Goal: Task Accomplishment & Management: Use online tool/utility

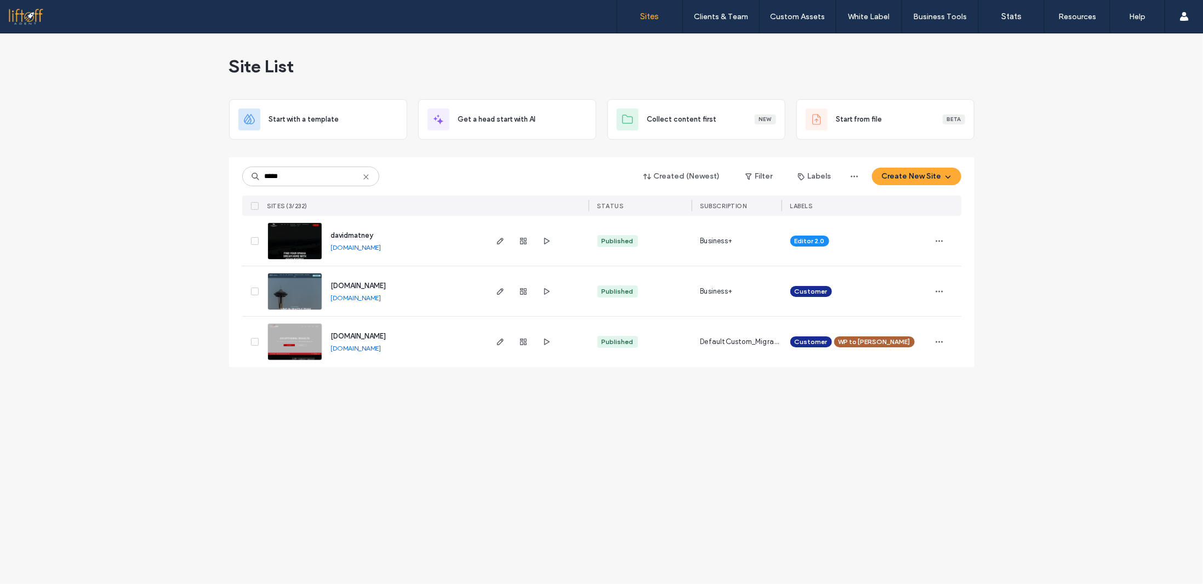
type input "*****"
click at [369, 248] on link "[DOMAIN_NAME]" at bounding box center [356, 247] width 50 height 8
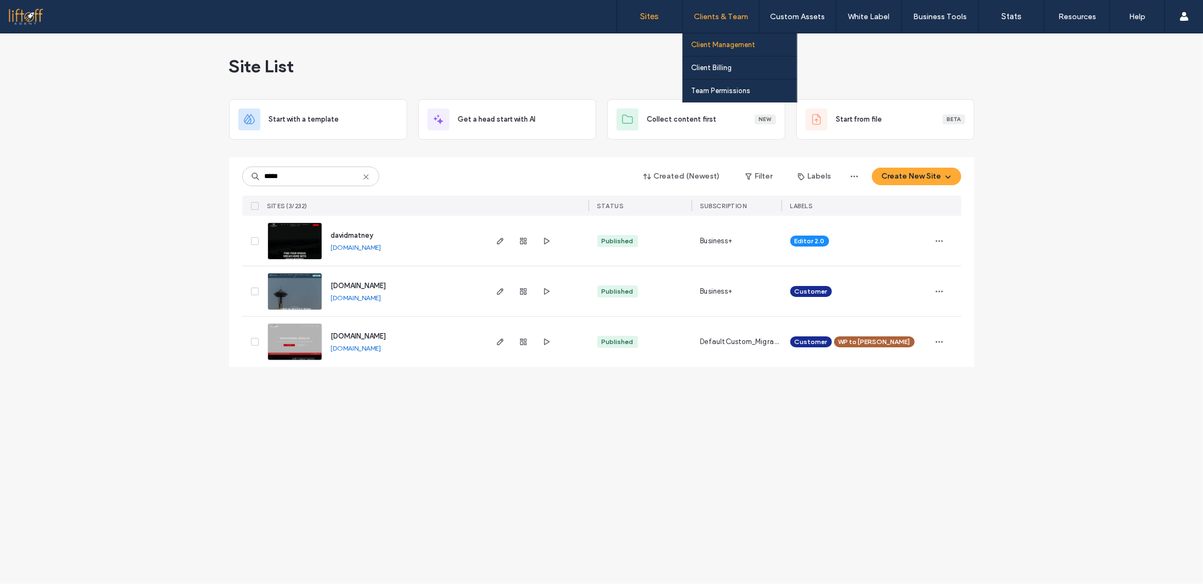
click at [734, 45] on label "Client Management" at bounding box center [723, 45] width 64 height 8
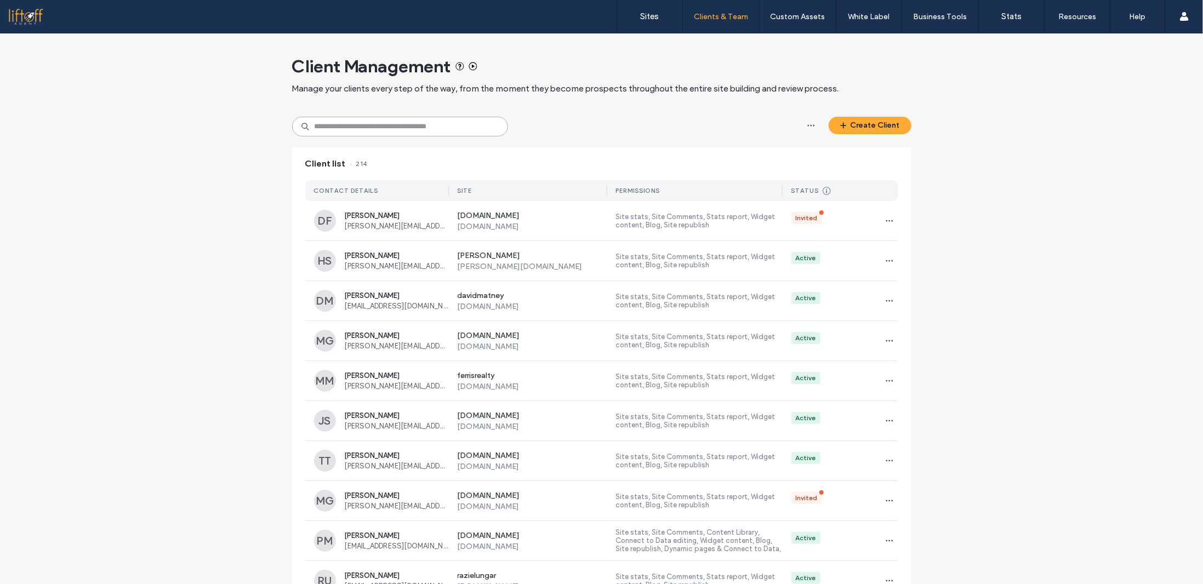
click at [379, 122] on input at bounding box center [400, 127] width 216 height 20
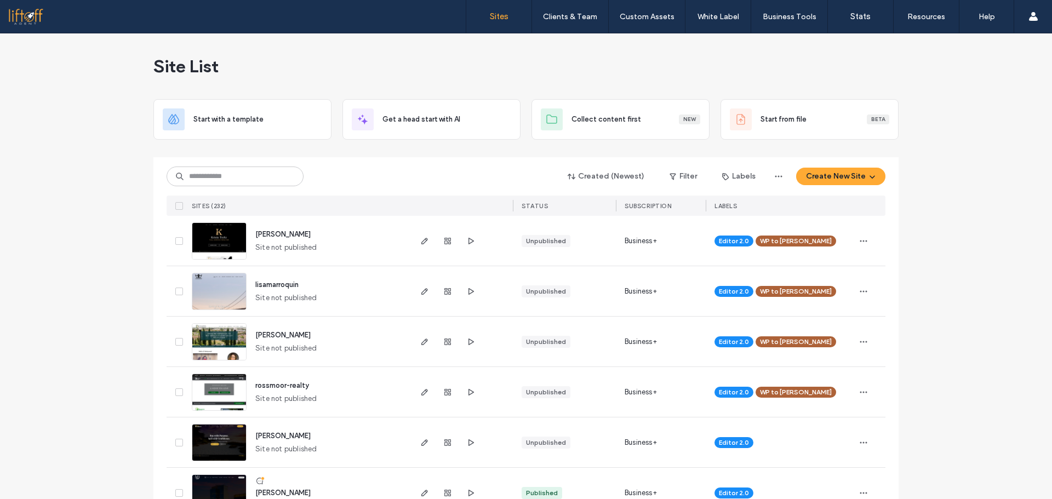
click div "Site List Start with a template Get a head start with AI Collect content first …"
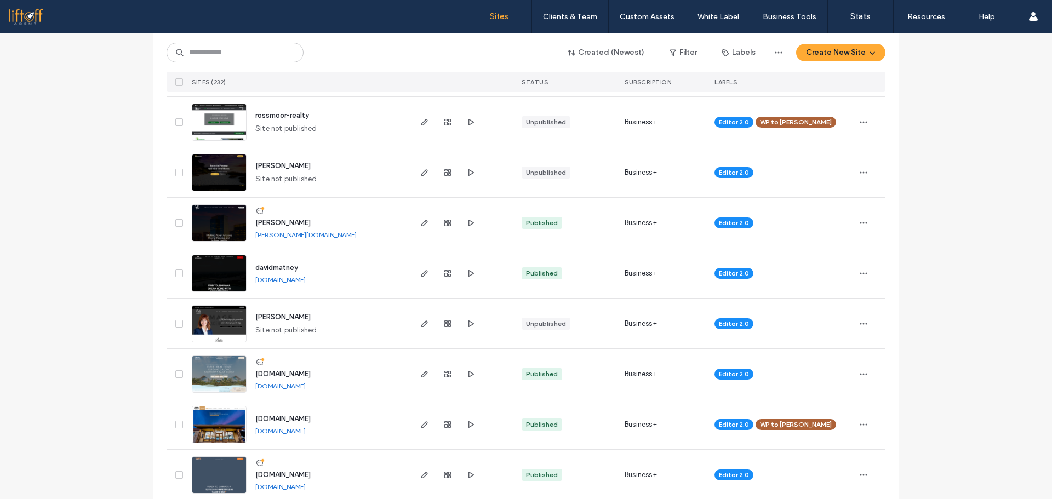
scroll to position [219, 0]
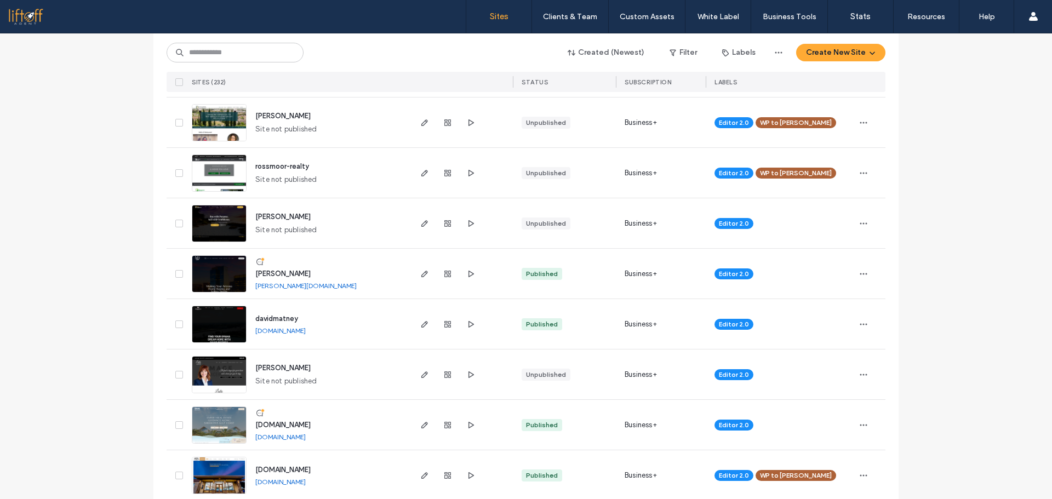
drag, startPoint x: 937, startPoint y: 330, endPoint x: 923, endPoint y: 335, distance: 14.0
click div "Site List Start with a template Get a head start with AI Collect content first …"
drag, startPoint x: 933, startPoint y: 169, endPoint x: 939, endPoint y: 179, distance: 11.1
click div "Site List Start with a template Get a head start with AI Collect content first …"
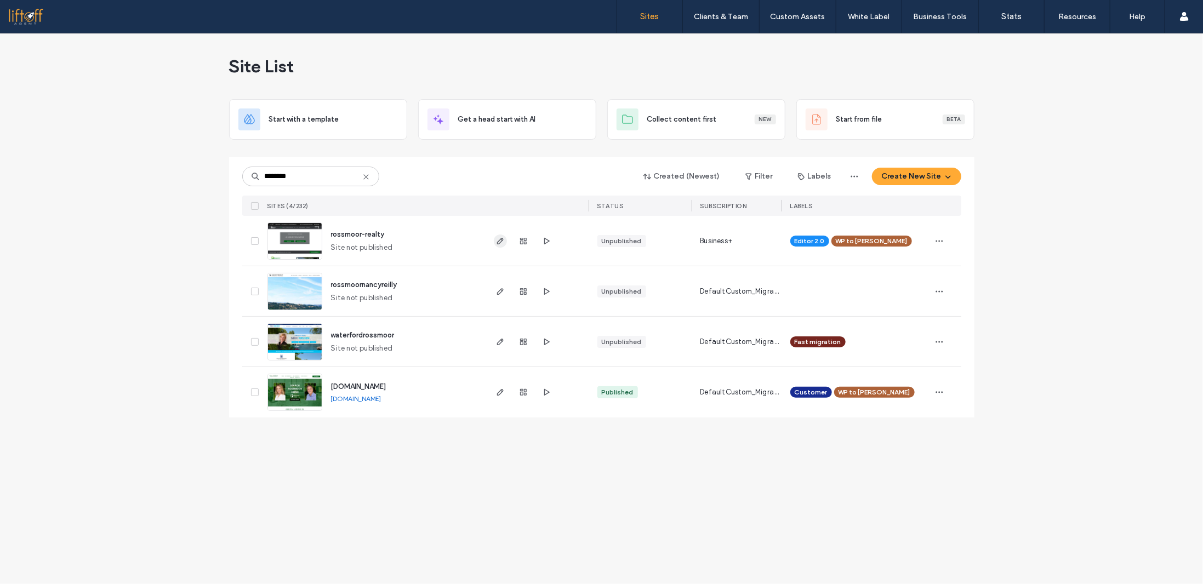
type input "********"
click at [457, 503] on div "Site List Start with a template Get a head start with AI Collect content first …" at bounding box center [601, 308] width 1203 height 551
click at [189, 226] on div "Site List Start with a template Get a head start with AI Collect content first …" at bounding box center [601, 308] width 1203 height 551
click at [306, 179] on input "********" at bounding box center [310, 177] width 137 height 20
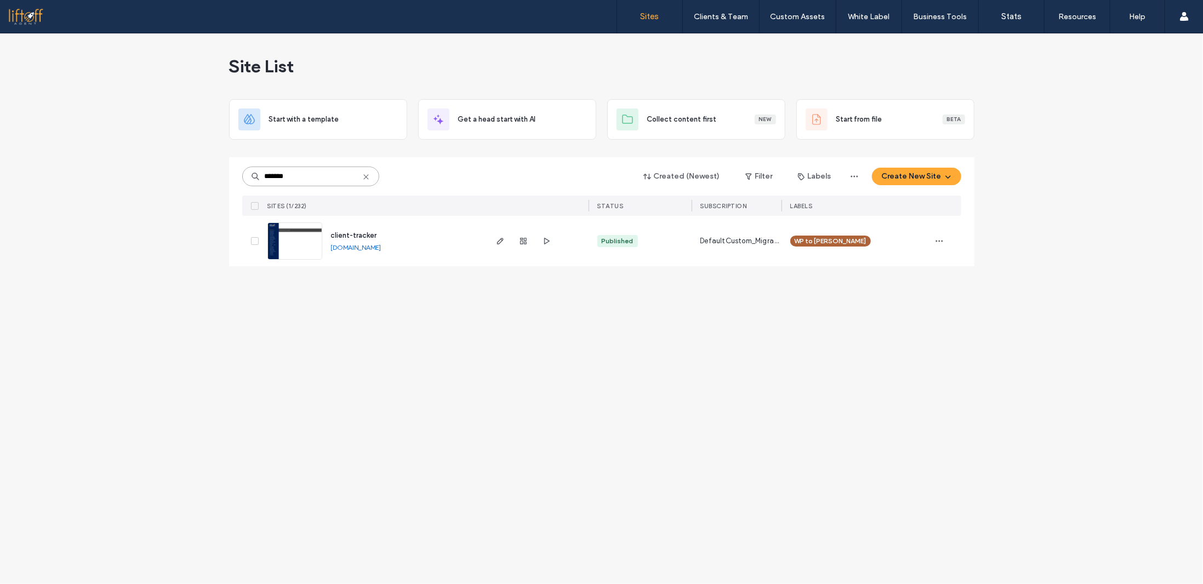
type input "*******"
click at [372, 247] on link "client-tracker.liftoffagent.site" at bounding box center [356, 247] width 50 height 8
click at [498, 241] on use "button" at bounding box center [500, 241] width 7 height 7
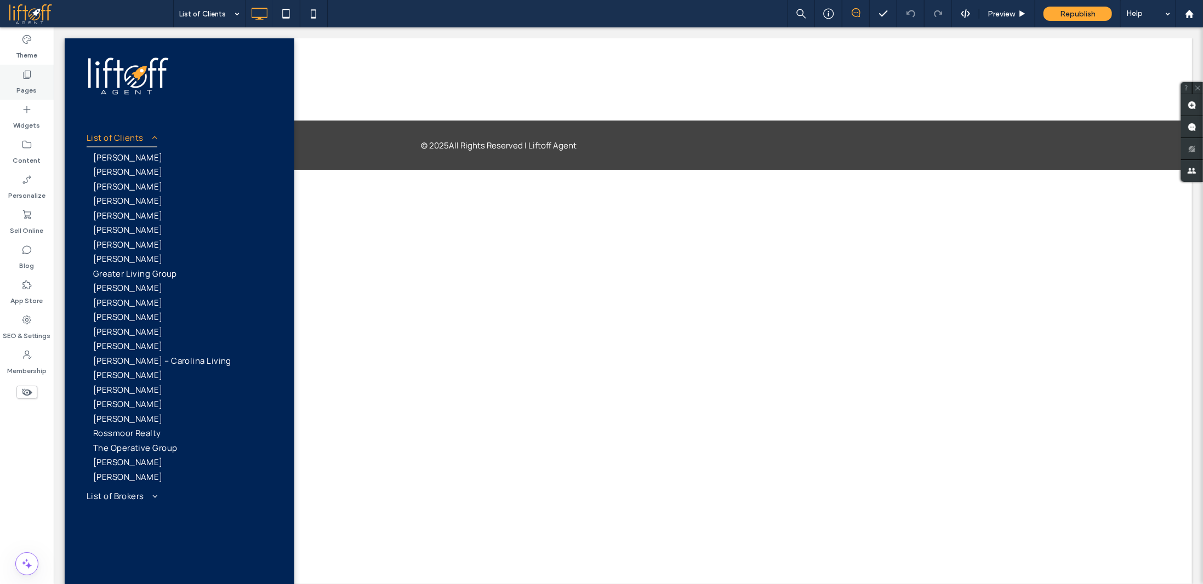
click at [33, 78] on div "Pages" at bounding box center [27, 82] width 54 height 35
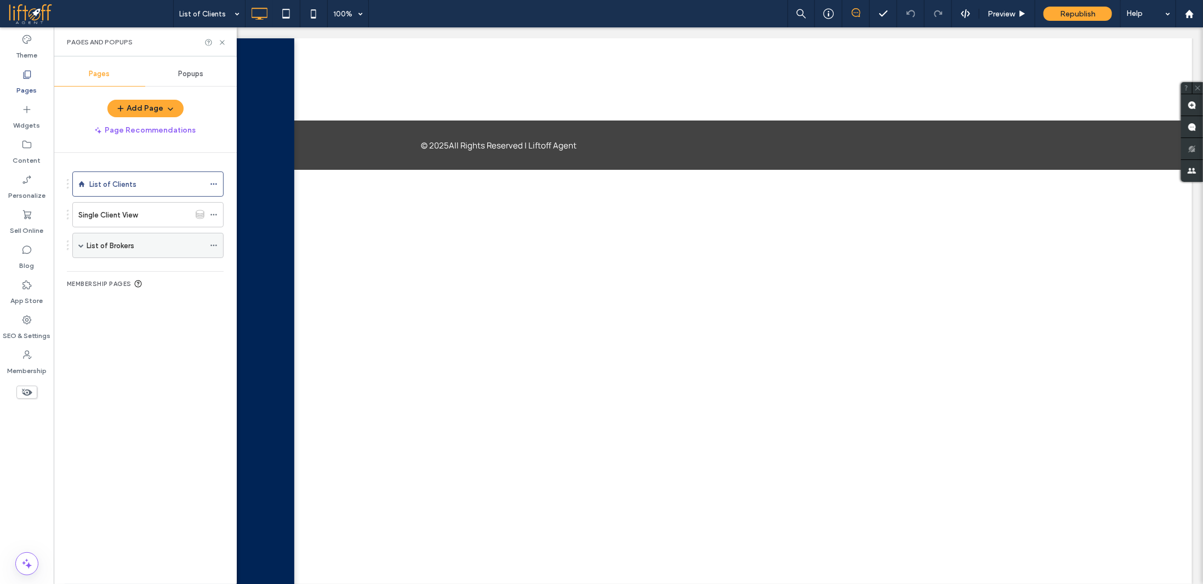
click at [80, 243] on span at bounding box center [80, 245] width 5 height 5
click at [149, 270] on label "Broker Client View" at bounding box center [128, 270] width 60 height 19
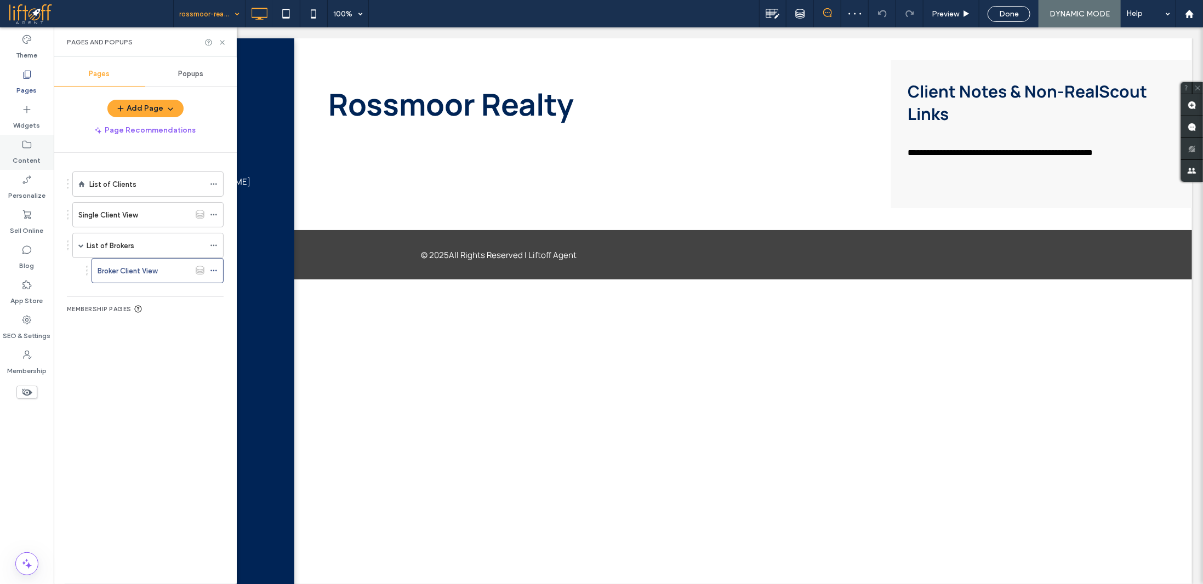
click at [20, 152] on label "Content" at bounding box center [27, 157] width 28 height 15
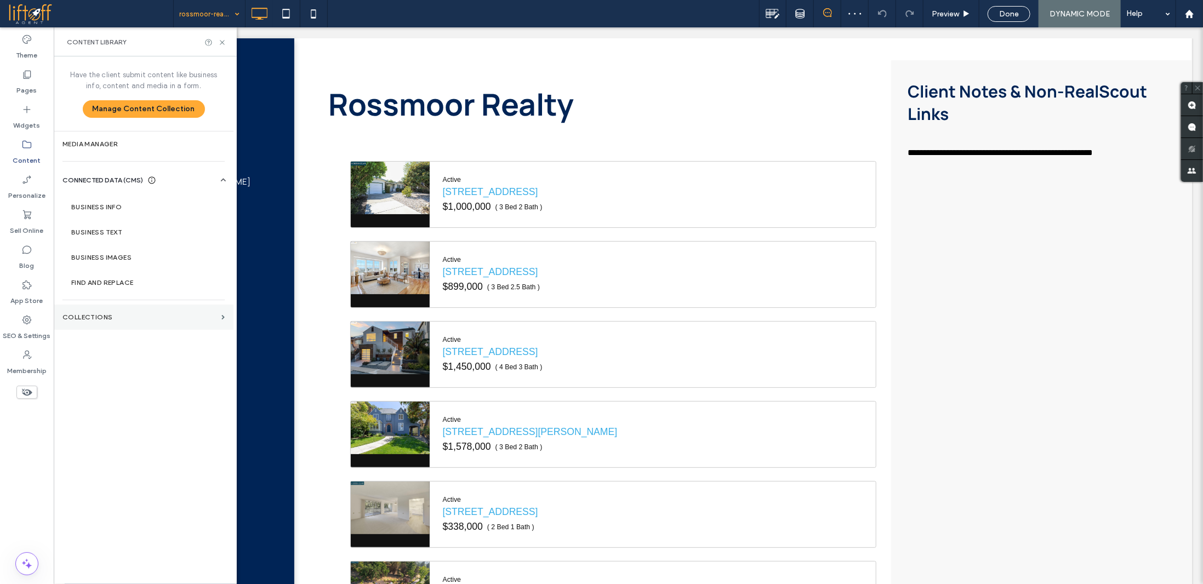
drag, startPoint x: 125, startPoint y: 316, endPoint x: 130, endPoint y: 317, distance: 5.6
click at [125, 316] on label "Collections" at bounding box center [139, 317] width 155 height 8
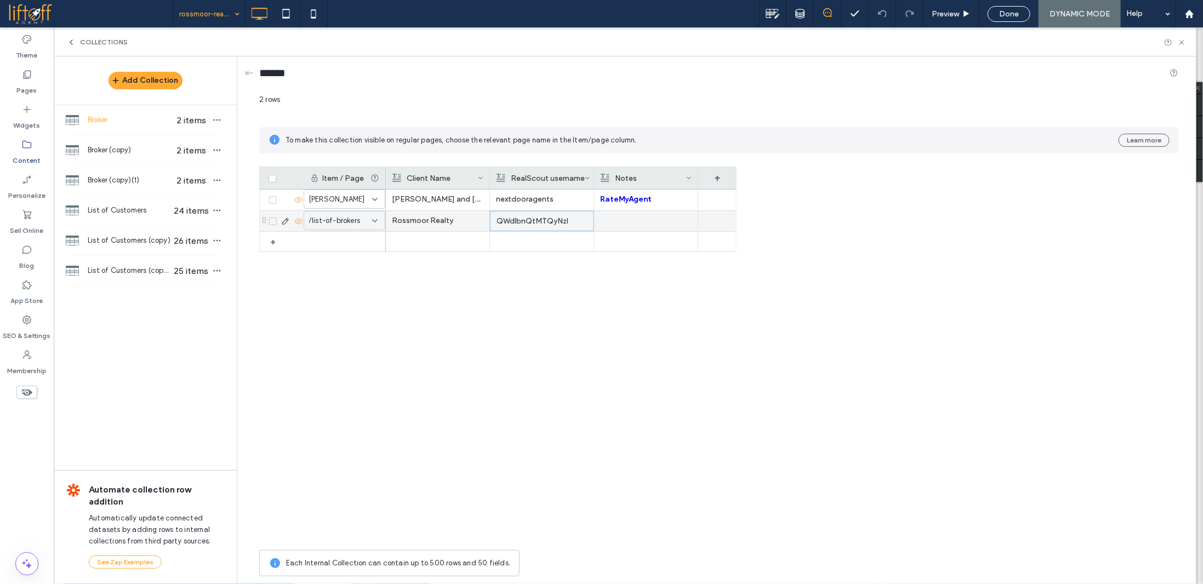
click at [544, 221] on p "QWdlbnQtMTQyNzI" at bounding box center [542, 222] width 91 height 20
click at [378, 219] on icon at bounding box center [374, 221] width 9 height 9
click at [497, 304] on div "Charles and Eva Norton nextdooragents RateMyAgent Facebook Zillow Realtor Rossm…" at bounding box center [561, 367] width 351 height 355
click at [376, 199] on icon at bounding box center [374, 199] width 9 height 9
click at [478, 311] on div "Charles and Eva Norton nextdooragents RateMyAgent Facebook Zillow Realtor Rossm…" at bounding box center [561, 367] width 351 height 355
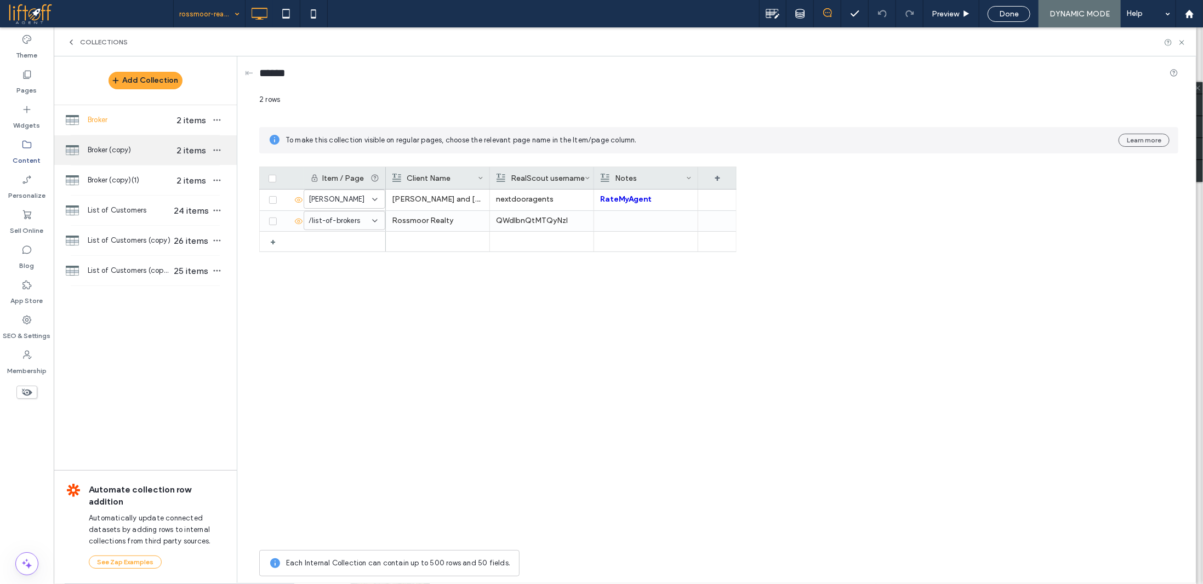
click at [172, 158] on div "Broker (copy) 2 items" at bounding box center [145, 150] width 183 height 30
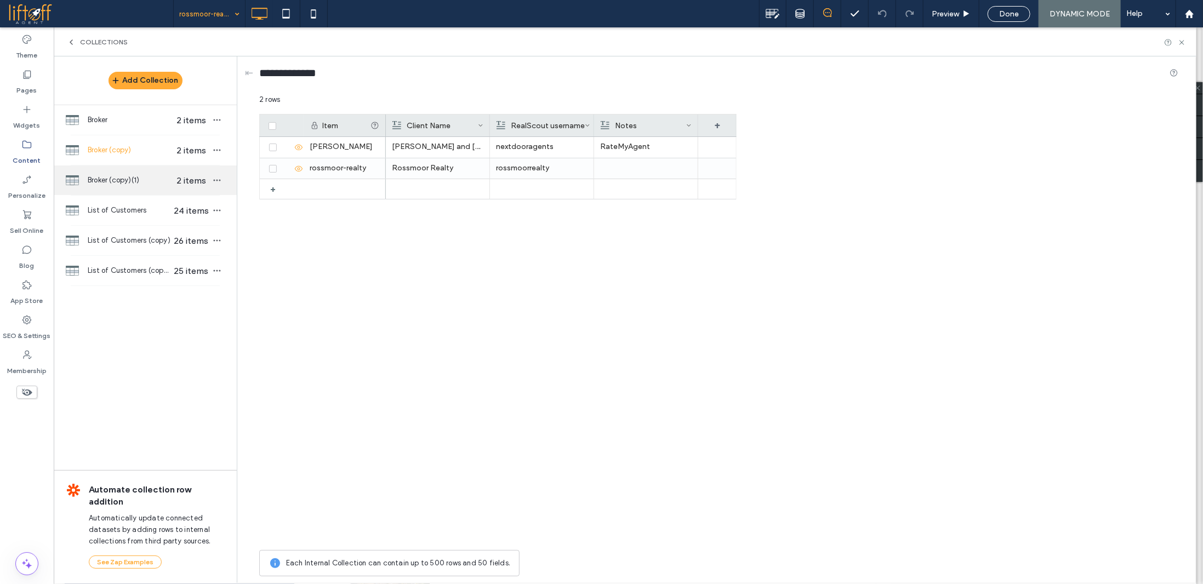
click at [165, 186] on div "Broker (copy)(1) 2 items" at bounding box center [145, 181] width 183 height 30
click at [158, 152] on span "Broker (copy)" at bounding box center [130, 150] width 84 height 11
drag, startPoint x: 161, startPoint y: 185, endPoint x: 162, endPoint y: 149, distance: 36.2
click at [161, 185] on div "Broker (copy)(1) 2 items" at bounding box center [145, 181] width 183 height 30
click at [162, 149] on span "Broker (copy)" at bounding box center [130, 150] width 84 height 11
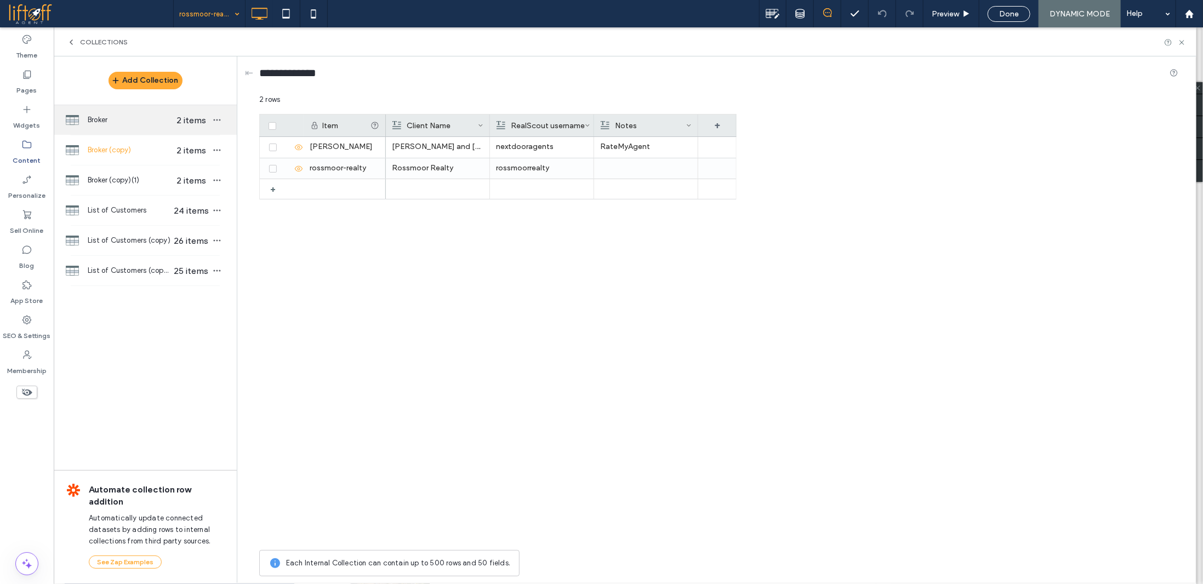
click at [162, 132] on div "Broker 2 items" at bounding box center [145, 120] width 183 height 30
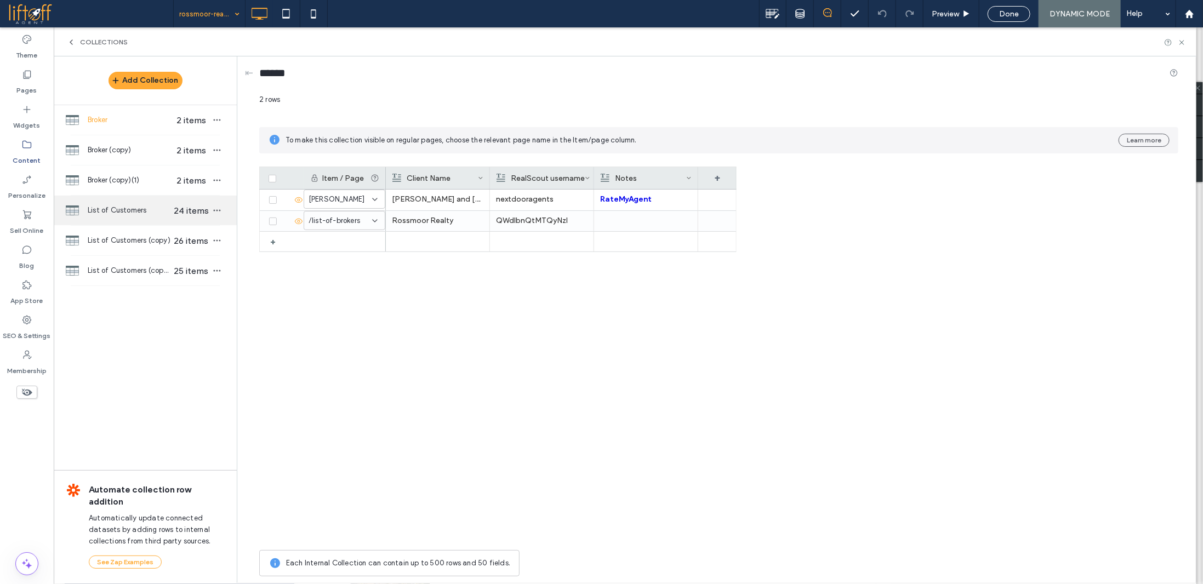
click at [152, 219] on div "List of Customers 24 items" at bounding box center [145, 211] width 183 height 30
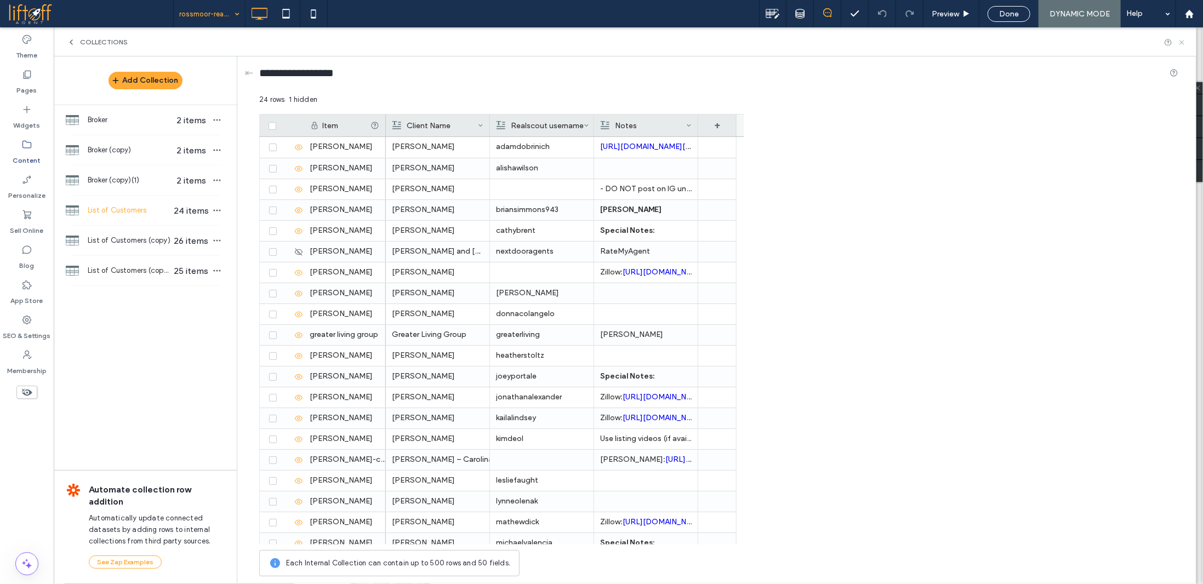
click at [1183, 43] on use at bounding box center [1181, 42] width 4 height 4
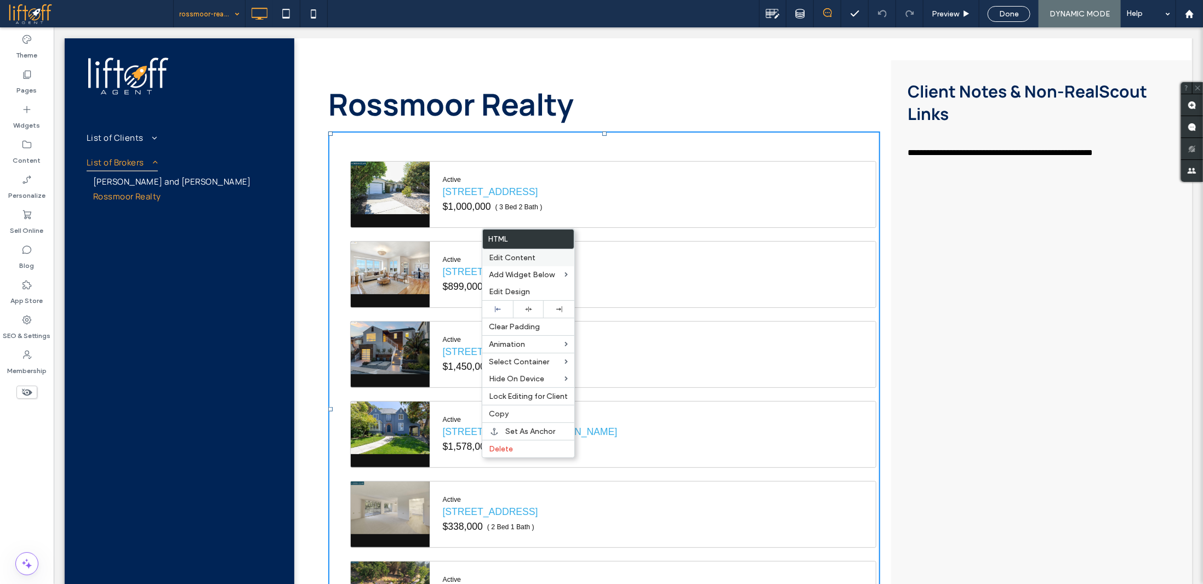
click at [518, 257] on span "Edit Content" at bounding box center [512, 257] width 47 height 9
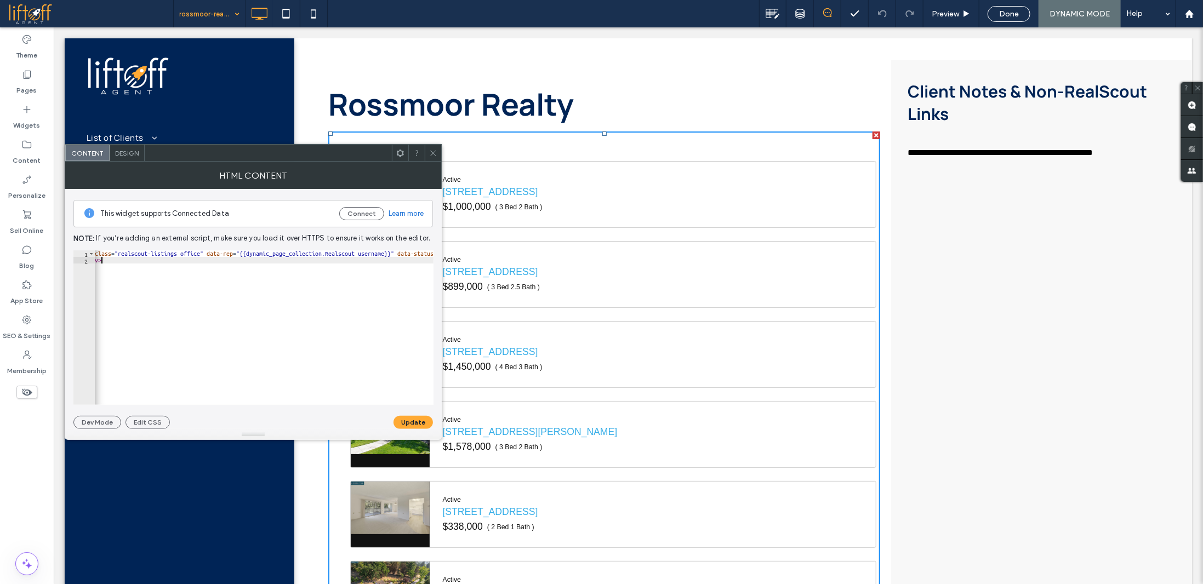
scroll to position [0, 19]
click at [318, 307] on div "< div class = "realscout-listings office" data-rep = "{{dynamic_page_collection…" at bounding box center [331, 330] width 511 height 161
click at [300, 302] on div "< div class = "realscout-listings office" data-rep = "{{dynamic_page_collection…" at bounding box center [331, 330] width 511 height 161
click at [303, 320] on div "< div class = "realscout-listings office" data-rep = "{{dynamic_page_collection…" at bounding box center [264, 327] width 339 height 155
type textarea "******"
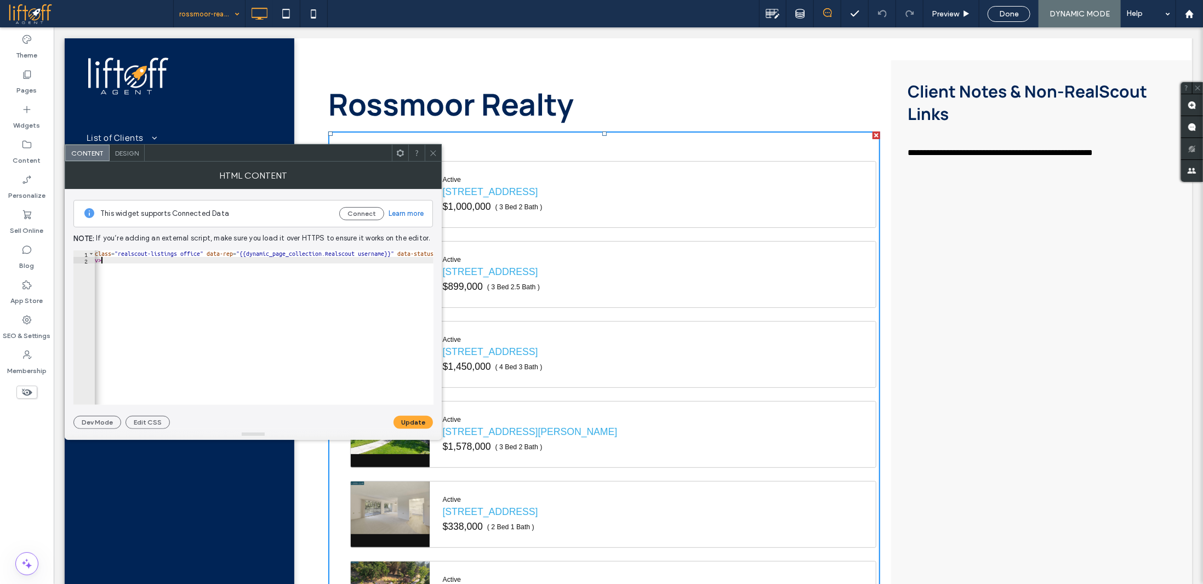
type textarea "*"
paste textarea "**********"
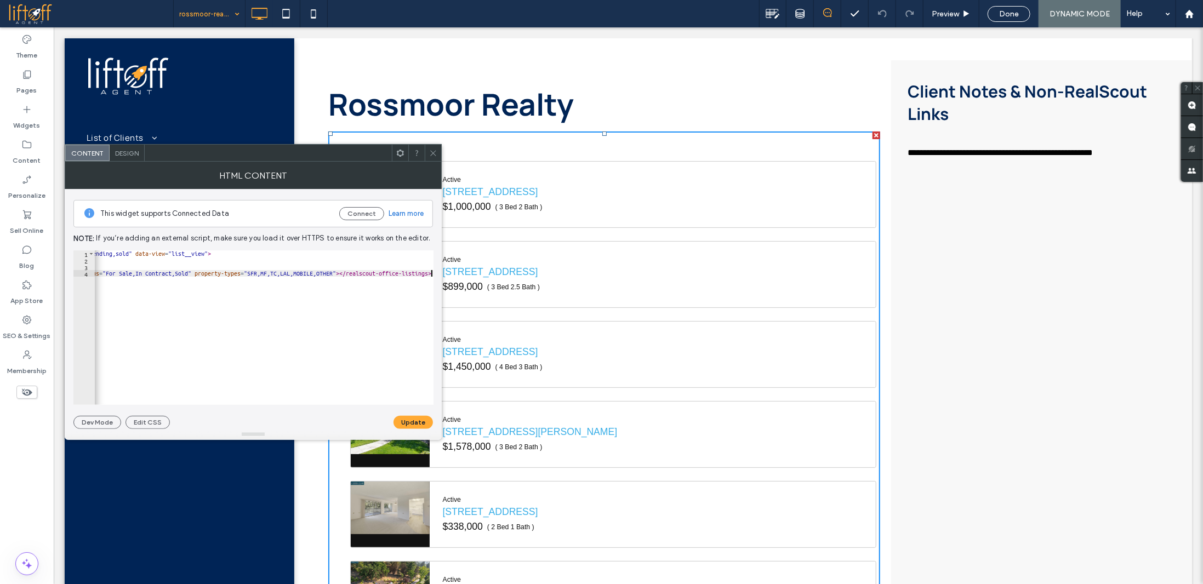
click at [264, 277] on div "< div class = "realscout-listings office" data-rep = "{{dynamic_page_collection…" at bounding box center [67, 330] width 731 height 161
click at [263, 274] on div "< div class = "realscout-listings office" data-rep = "{{dynamic_page_collection…" at bounding box center [460, 330] width 731 height 161
type textarea "**********"
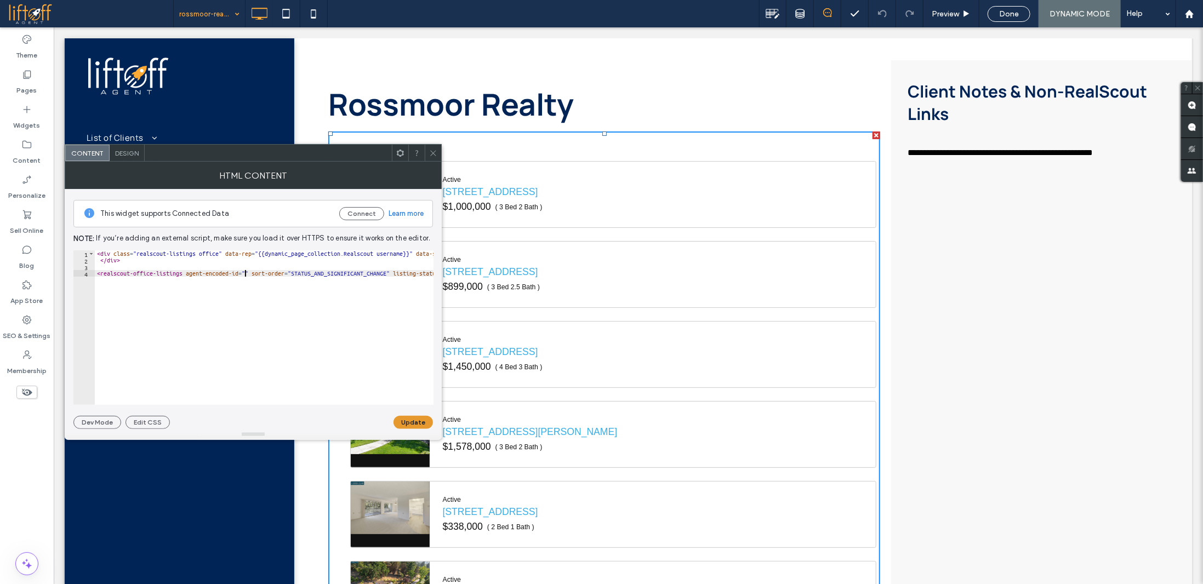
click at [408, 426] on button "Update" at bounding box center [412, 422] width 39 height 13
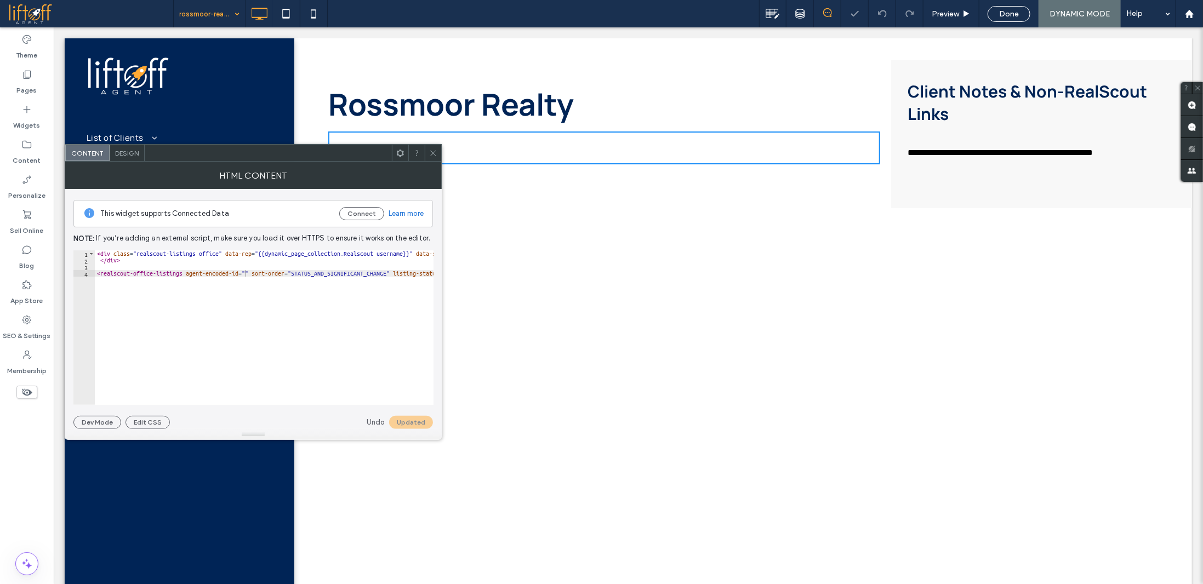
click at [431, 155] on icon at bounding box center [433, 153] width 8 height 8
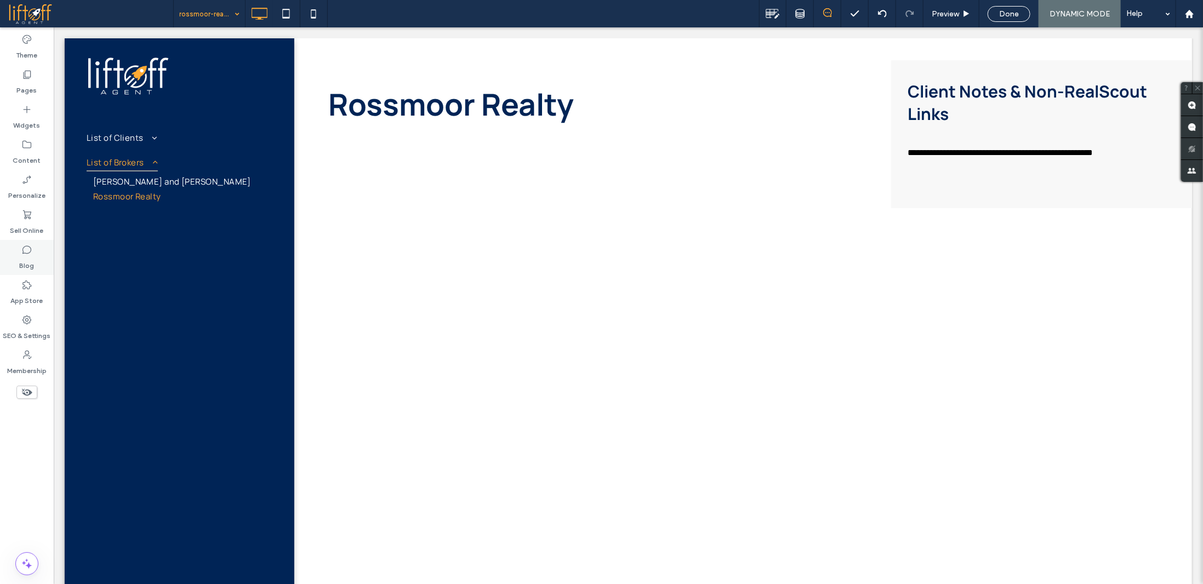
click at [28, 260] on label "Blog" at bounding box center [27, 262] width 15 height 15
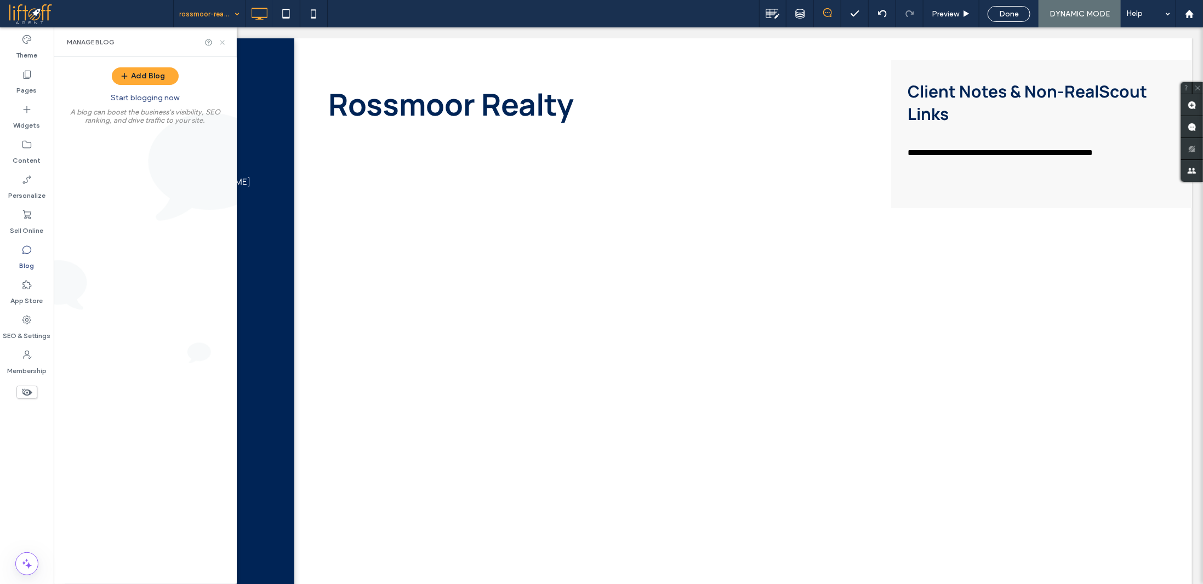
drag, startPoint x: 222, startPoint y: 42, endPoint x: 399, endPoint y: 319, distance: 329.4
click at [222, 42] on use at bounding box center [222, 42] width 4 height 4
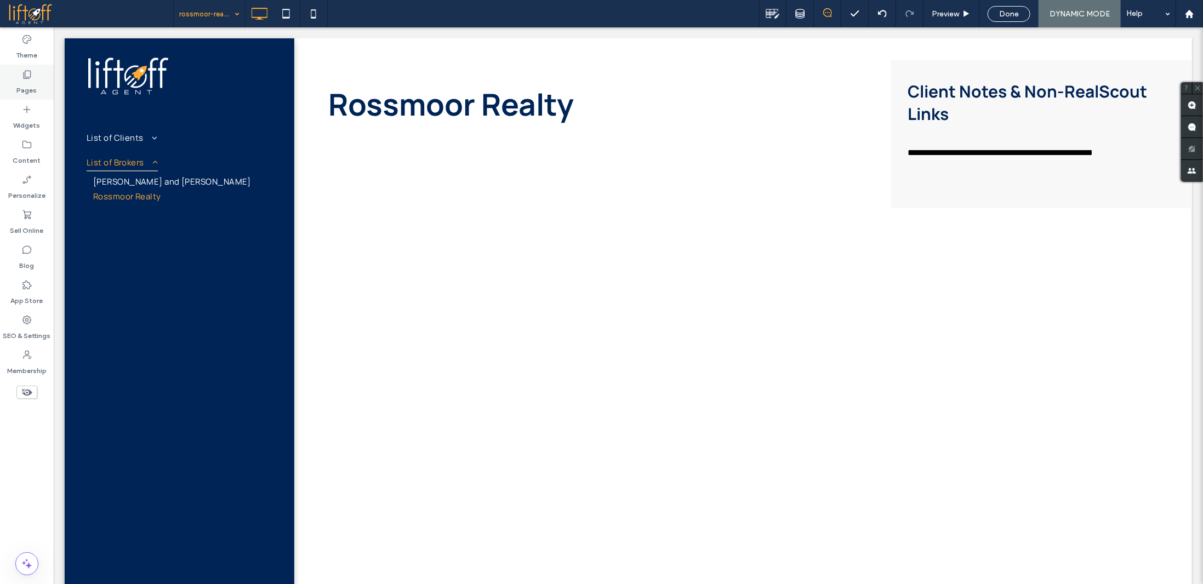
click at [37, 76] on div "Pages" at bounding box center [27, 82] width 54 height 35
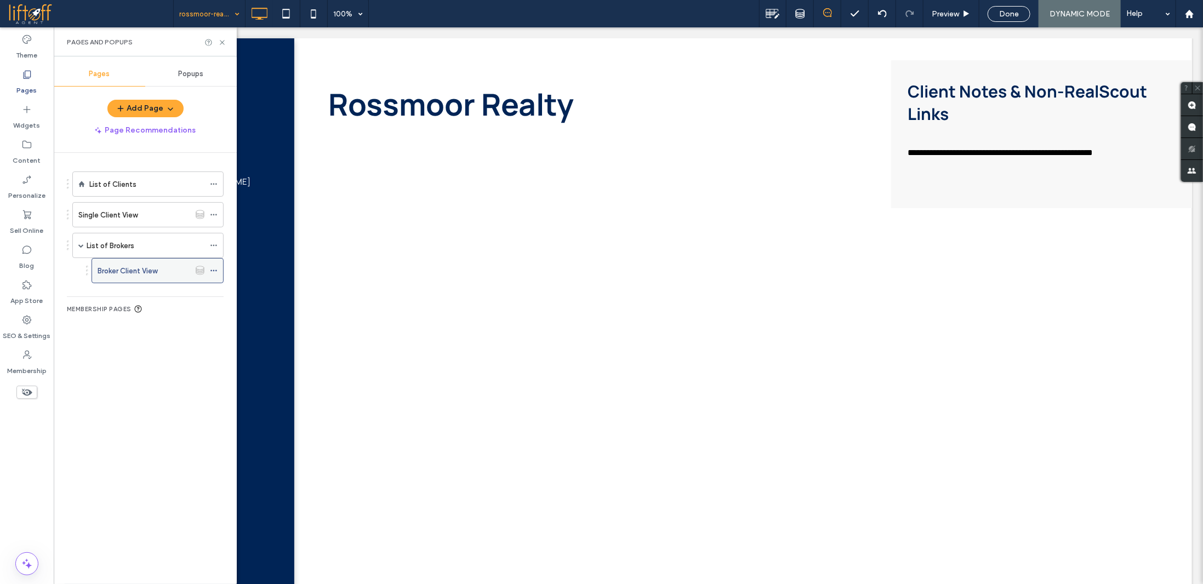
click at [214, 267] on icon at bounding box center [214, 271] width 8 height 8
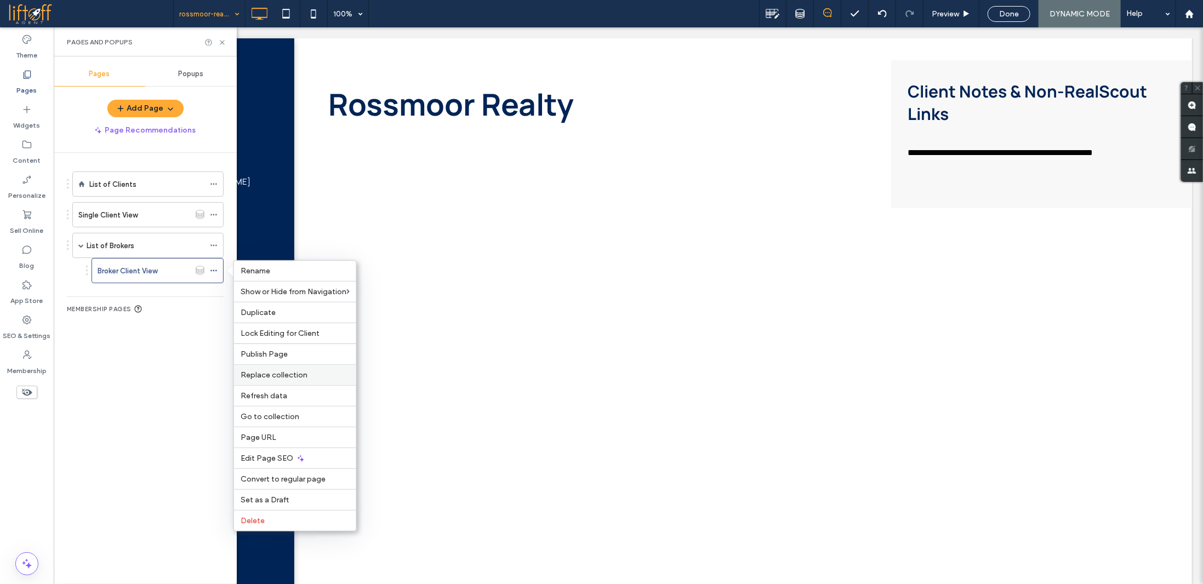
click at [296, 375] on span "Replace collection" at bounding box center [274, 374] width 67 height 9
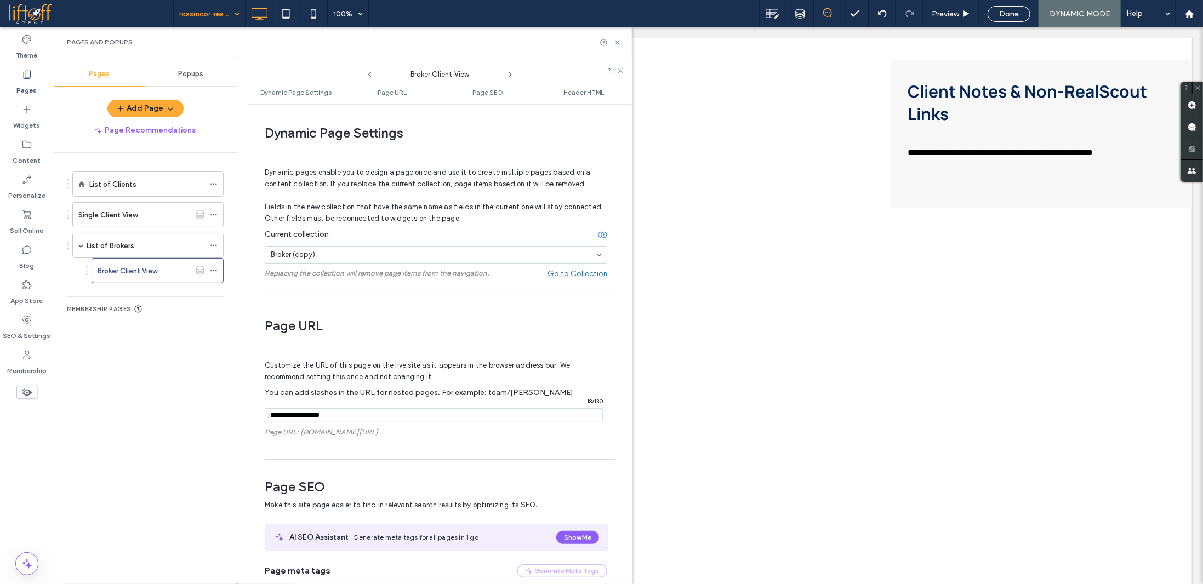
scroll to position [5, 0]
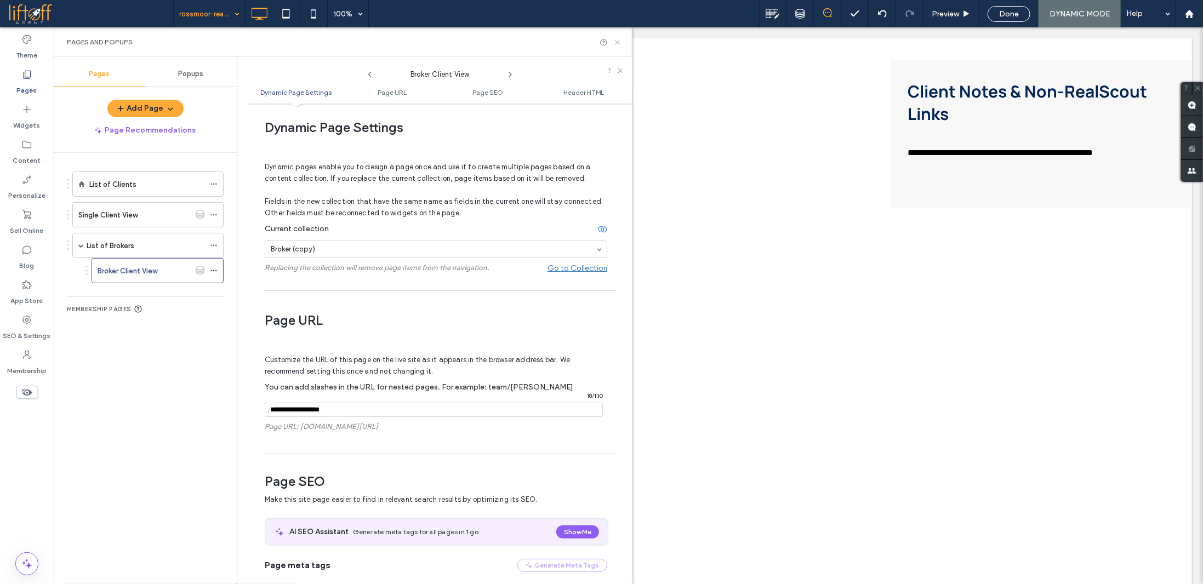
click at [619, 42] on icon at bounding box center [617, 42] width 8 height 8
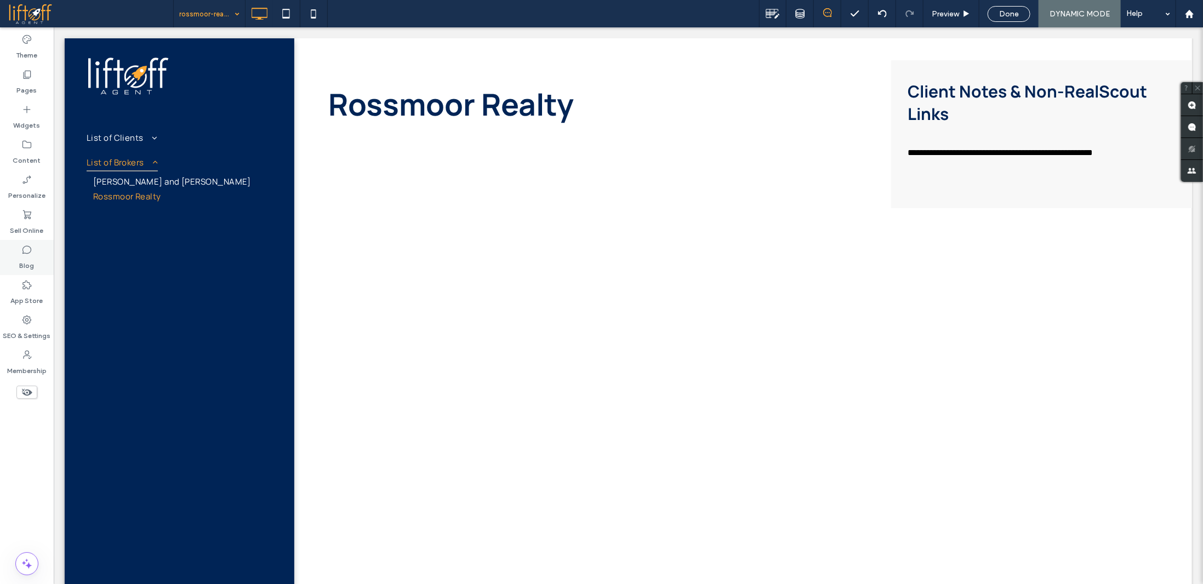
click at [26, 262] on label "Blog" at bounding box center [27, 262] width 15 height 15
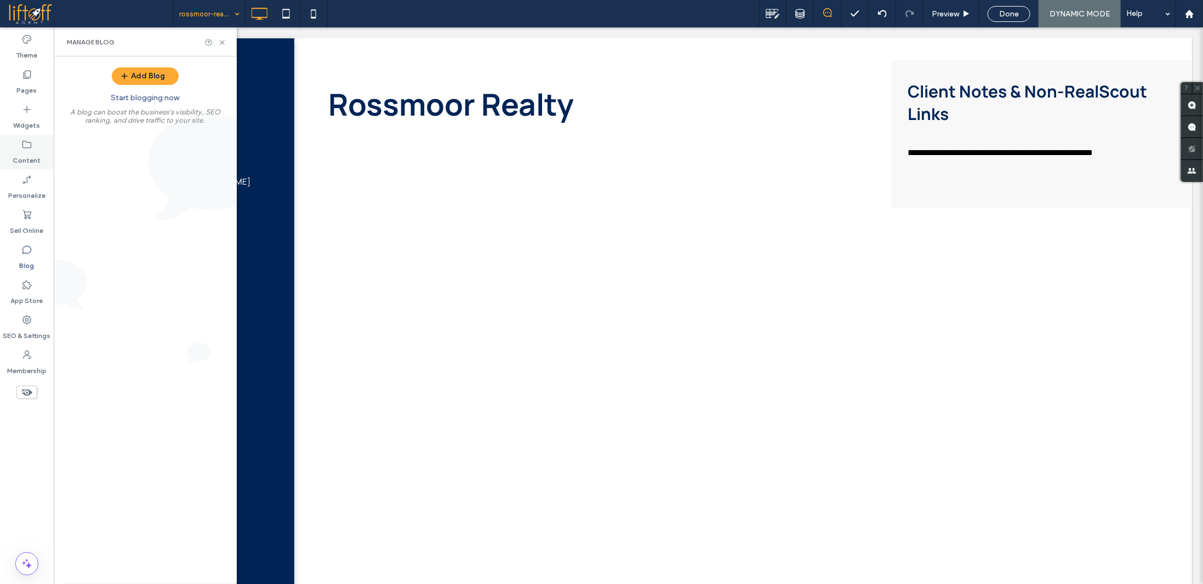
click at [32, 154] on label "Content" at bounding box center [27, 157] width 28 height 15
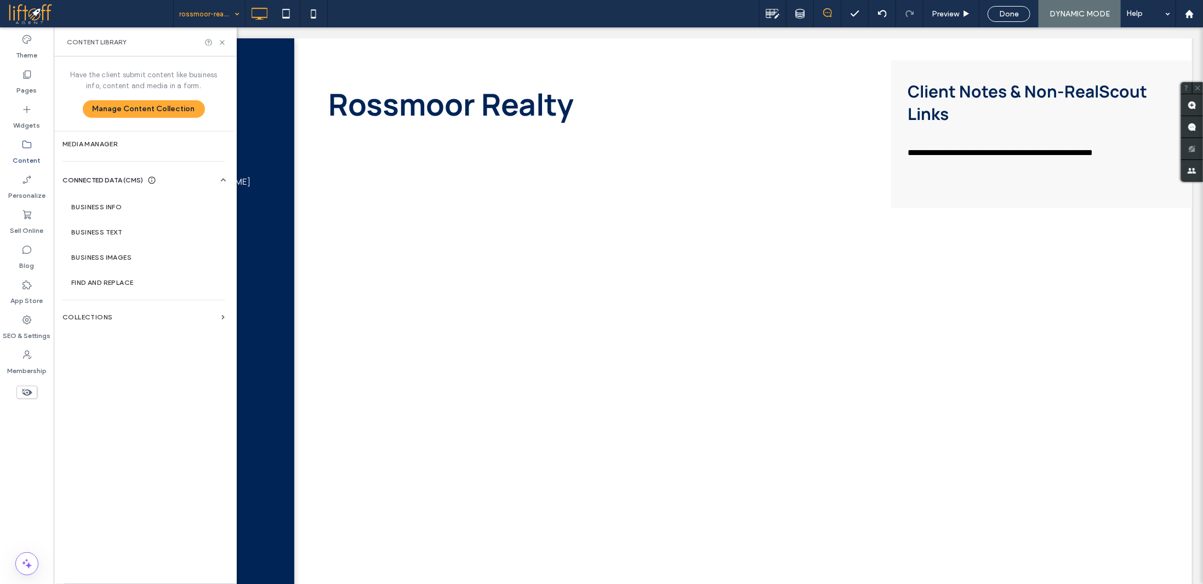
click at [121, 316] on div "Add Blog Start blogging now A blog can boost the business's visibility, SEO ran…" at bounding box center [145, 320] width 183 height 528
click at [93, 313] on label "Collections" at bounding box center [139, 317] width 155 height 8
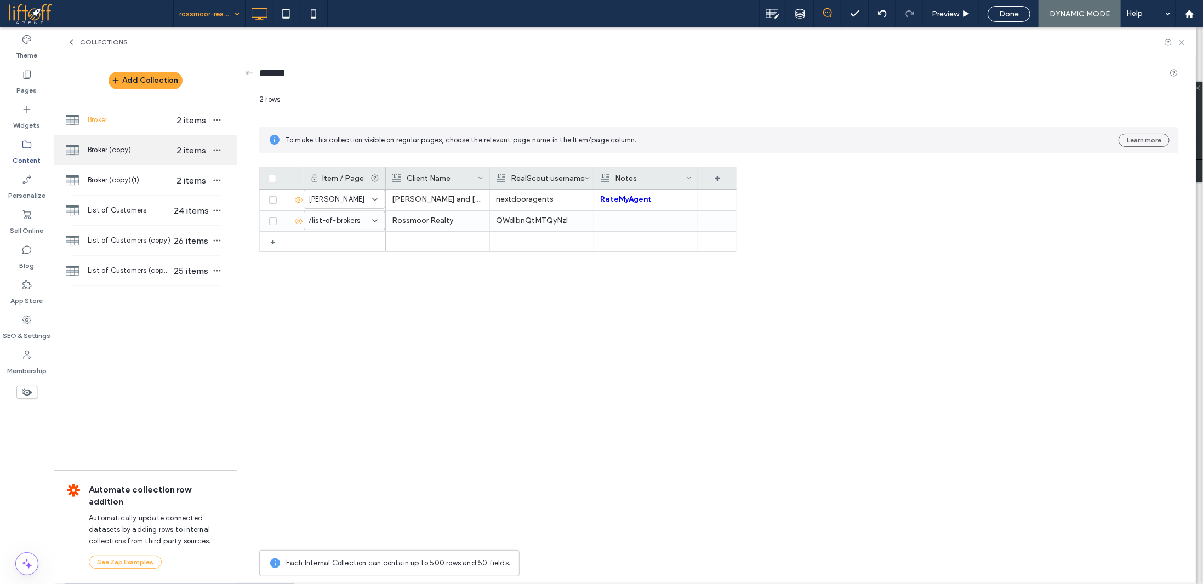
click at [121, 154] on span "Broker (copy)" at bounding box center [130, 150] width 84 height 11
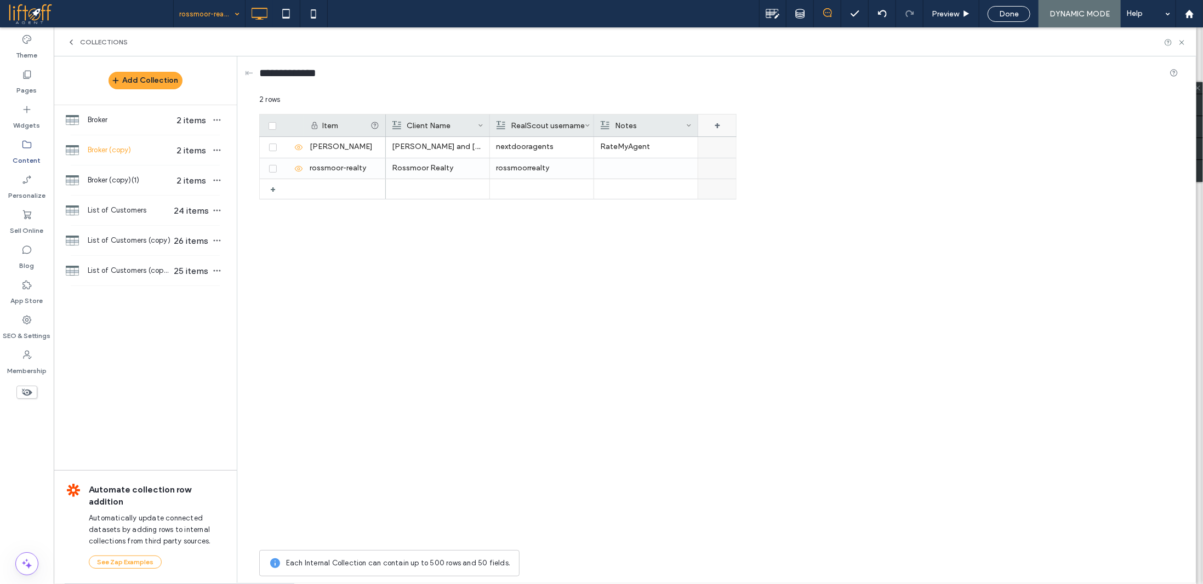
click at [720, 121] on div "+" at bounding box center [717, 126] width 38 height 22
click at [733, 141] on input "*******" at bounding box center [762, 143] width 125 height 19
type input "**********"
click at [742, 169] on span "Rich Text" at bounding box center [733, 170] width 31 height 11
click at [748, 186] on span "Plain Text" at bounding box center [733, 189] width 32 height 11
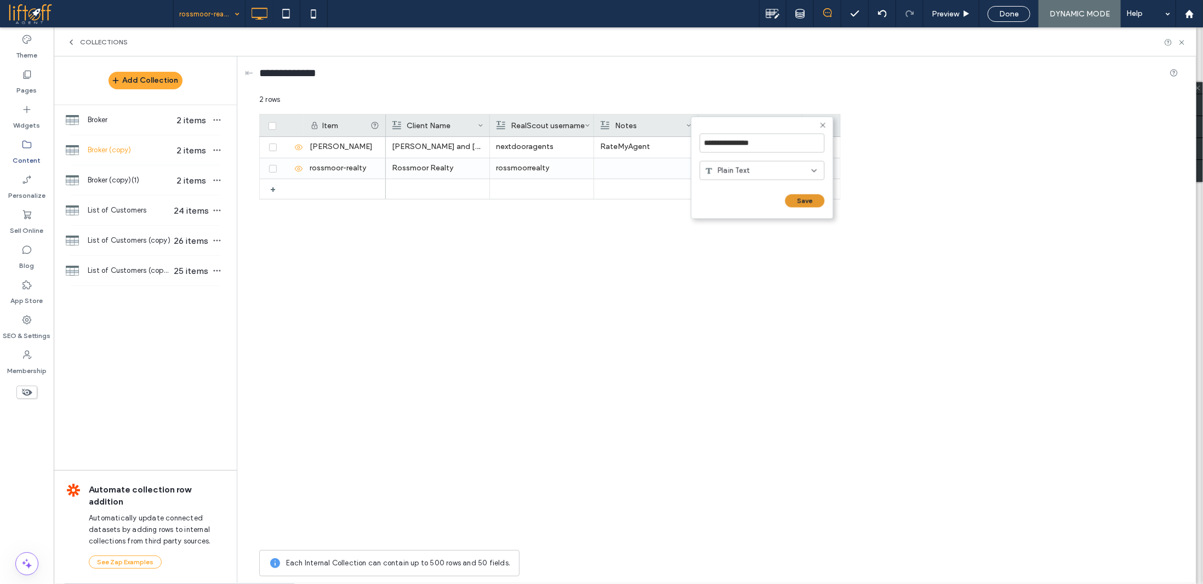
click at [805, 201] on button "Save" at bounding box center [804, 201] width 39 height 13
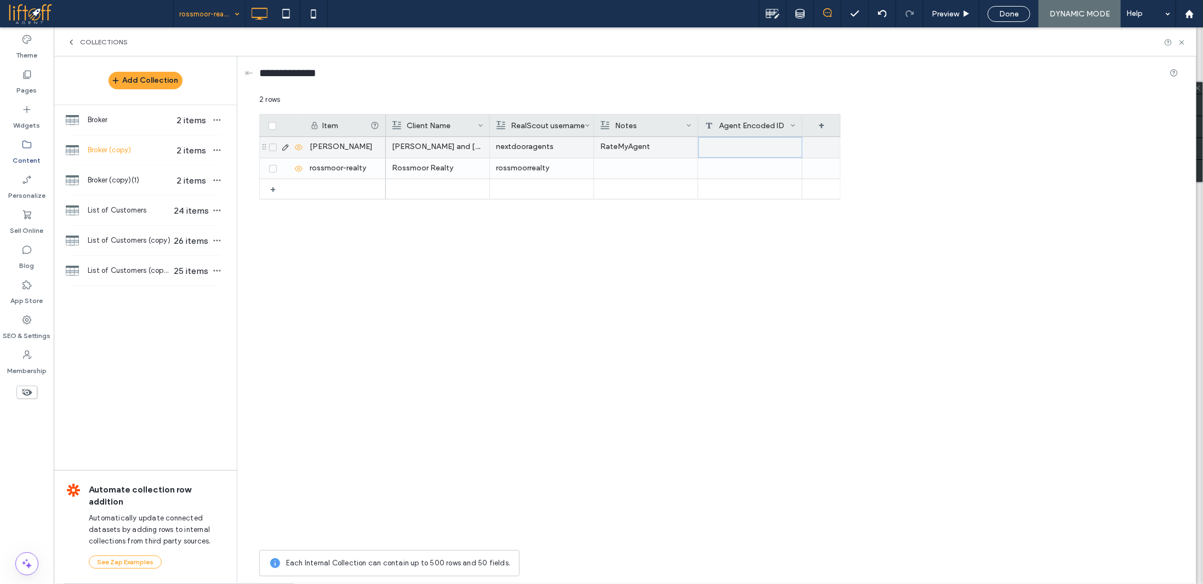
click at [751, 147] on div at bounding box center [750, 147] width 104 height 21
click at [735, 166] on div at bounding box center [750, 168] width 104 height 20
click at [763, 147] on div at bounding box center [750, 147] width 104 height 21
click at [749, 147] on div at bounding box center [750, 147] width 104 height 21
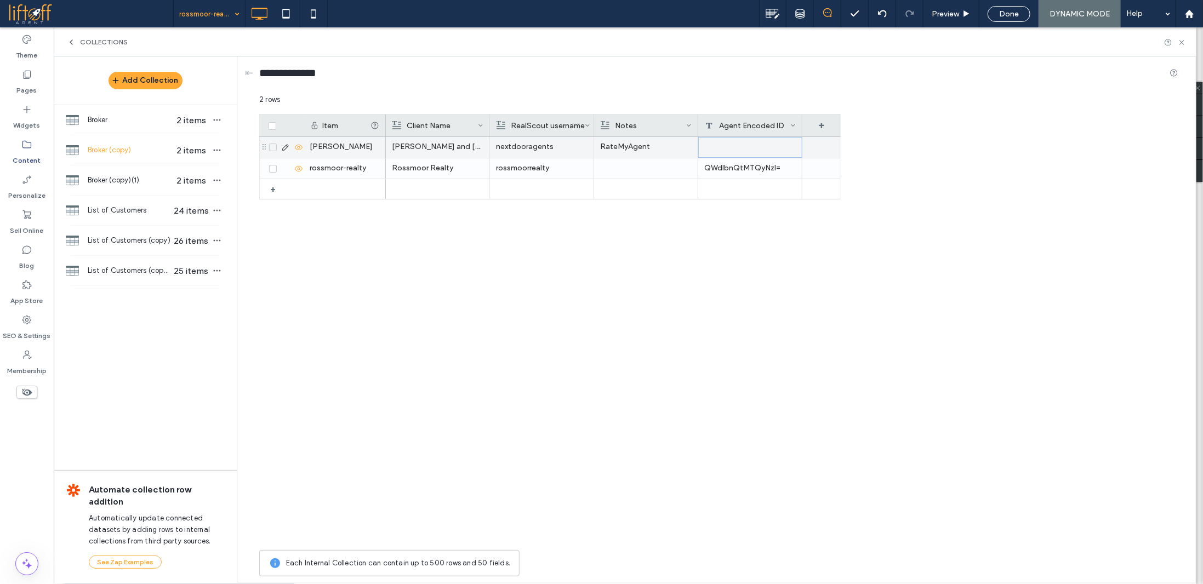
click at [740, 147] on div at bounding box center [750, 147] width 104 height 21
click at [732, 136] on textarea "plain-text-cell" at bounding box center [757, 132] width 121 height 33
paste textarea "**********"
type textarea "**********"
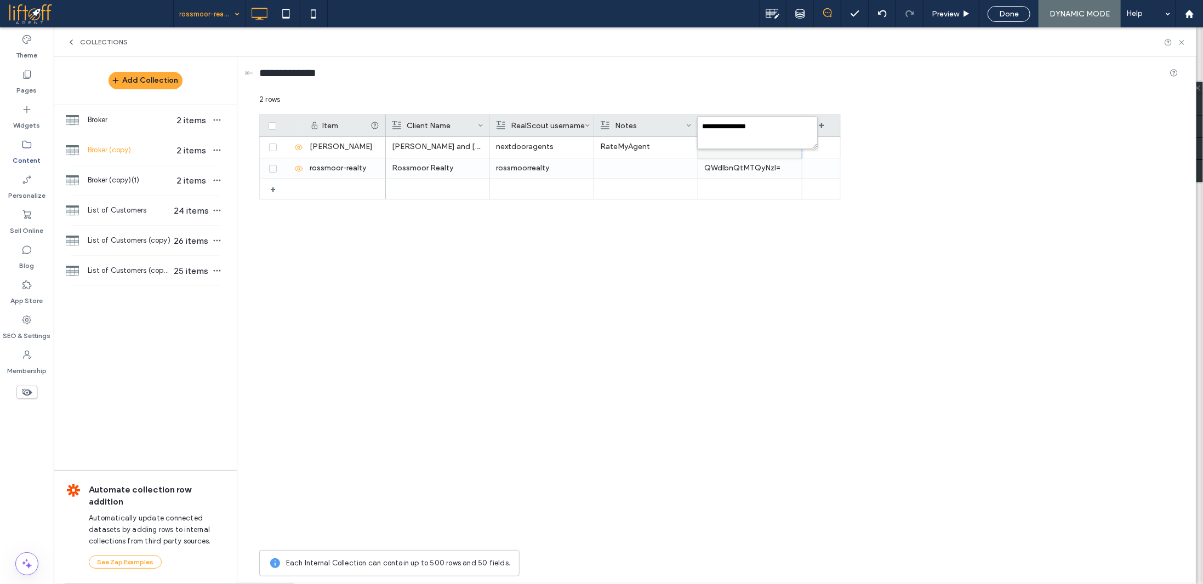
click at [925, 176] on div "Item Client Name RealScout username Notes Agent Encoded ID + + charles-eva-nort…" at bounding box center [718, 329] width 919 height 431
click at [855, 212] on div "Item Client Name RealScout username Notes Agent Encoded ID + + charles-eva-nort…" at bounding box center [718, 329] width 919 height 431
click at [772, 164] on div "QWdlbnQtMTQyNzI=" at bounding box center [750, 168] width 104 height 20
click at [1185, 41] on icon at bounding box center [1182, 42] width 8 height 8
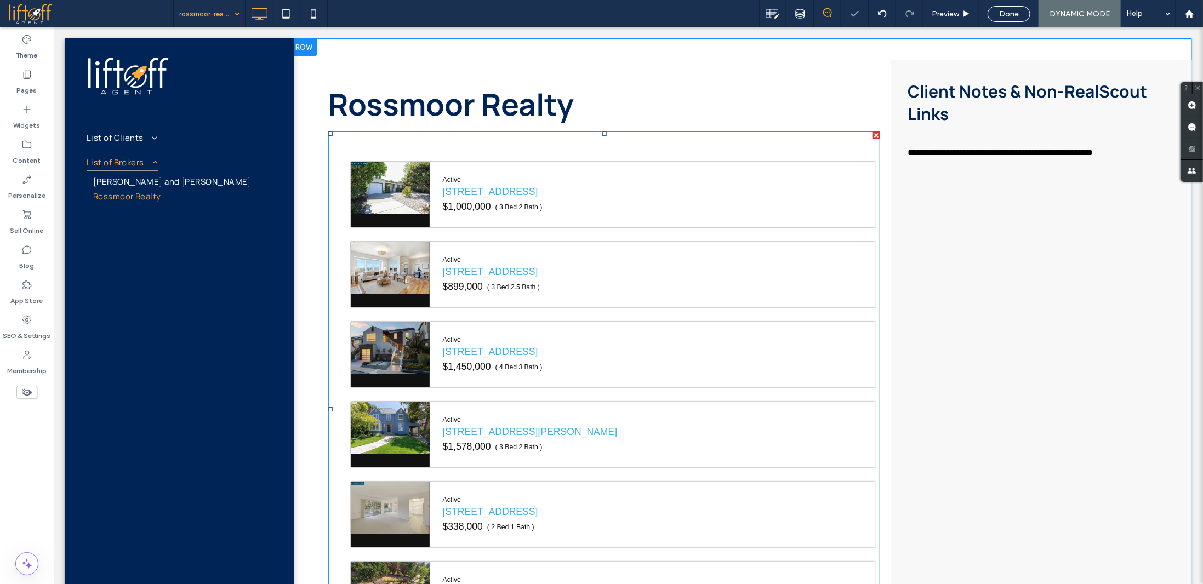
click at [549, 162] on span at bounding box center [604, 409] width 552 height 556
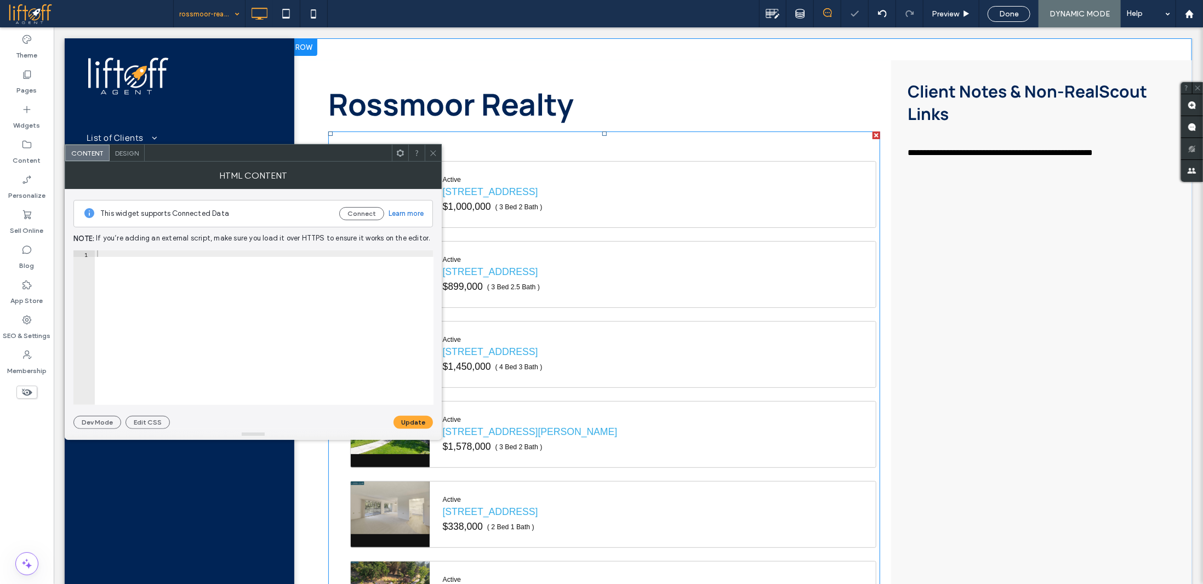
click at [549, 162] on header "Active 2465 Buena Vista Ave, Walnut Creek, 94597 $1,000,000 ( 3 Bed 2 Bath )" at bounding box center [652, 193] width 446 height 65
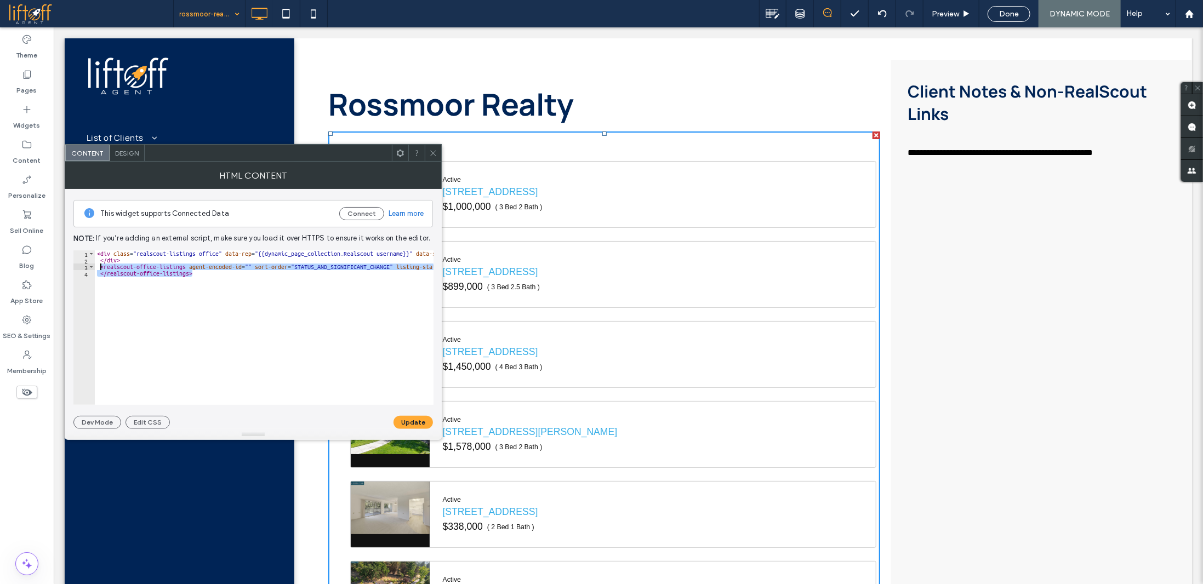
drag, startPoint x: 184, startPoint y: 273, endPoint x: 114, endPoint y: 275, distance: 69.6
click at [101, 266] on div "< div class = "realscout-listings office" data-rep = "{{dynamic_page_collection…" at bounding box center [390, 334] width 590 height 169
click at [154, 294] on div "< div class = "realscout-listings office" data-rep = "{{dynamic_page_collection…" at bounding box center [264, 327] width 339 height 155
type textarea "**********"
paste textarea "**********"
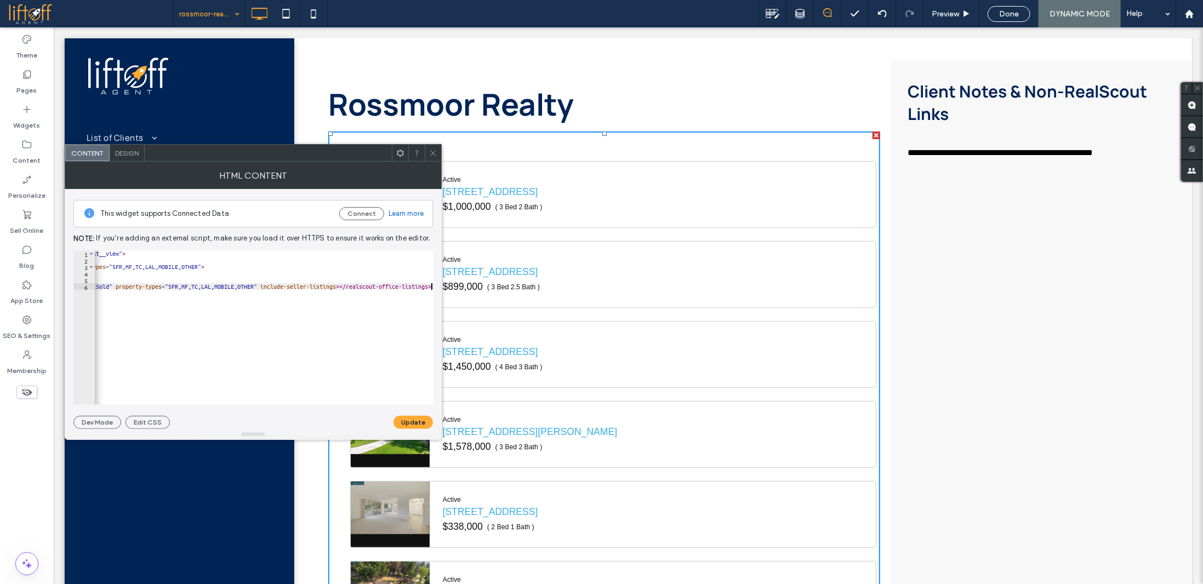
scroll to position [0, 478]
click at [207, 267] on div "< div class = "realscout-listings office" data-rep = "{{dynamic_page_collection…" at bounding box center [25, 330] width 817 height 161
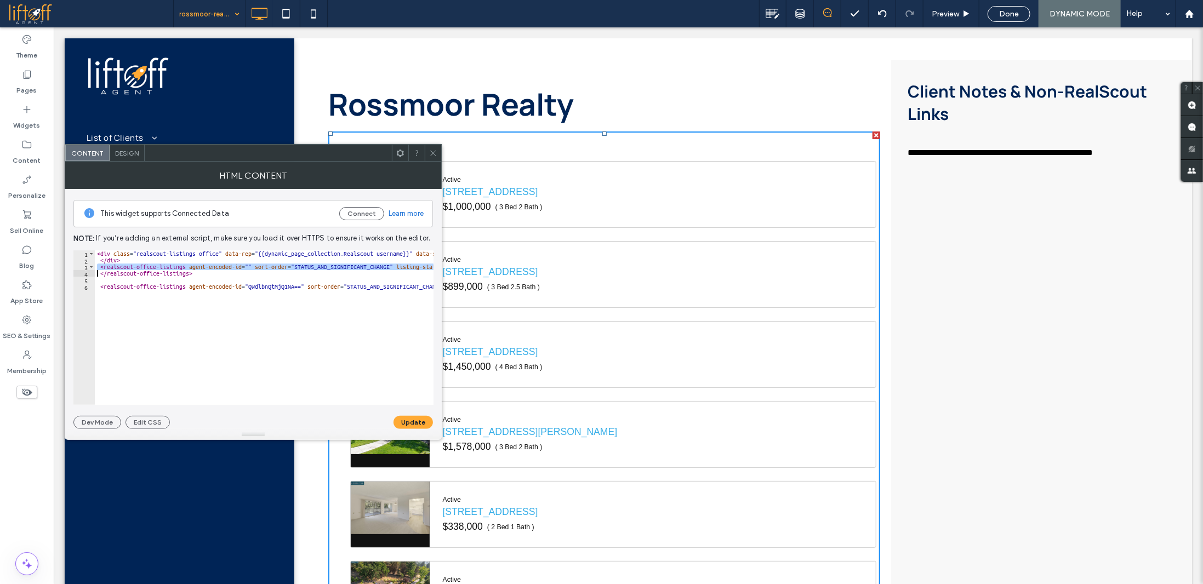
scroll to position [0, 0]
click at [207, 267] on div "< div class = "realscout-listings office" data-rep = "{{dynamic_page_collection…" at bounding box center [503, 330] width 817 height 161
click at [213, 274] on div "< div class = "realscout-listings office" data-rep = "{{dynamic_page_collection…" at bounding box center [503, 330] width 817 height 161
drag, startPoint x: 212, startPoint y: 276, endPoint x: 152, endPoint y: 314, distance: 70.5
click at [96, 264] on div "< div class = "realscout-listings office" data-rep = "{{dynamic_page_collection…" at bounding box center [503, 330] width 817 height 161
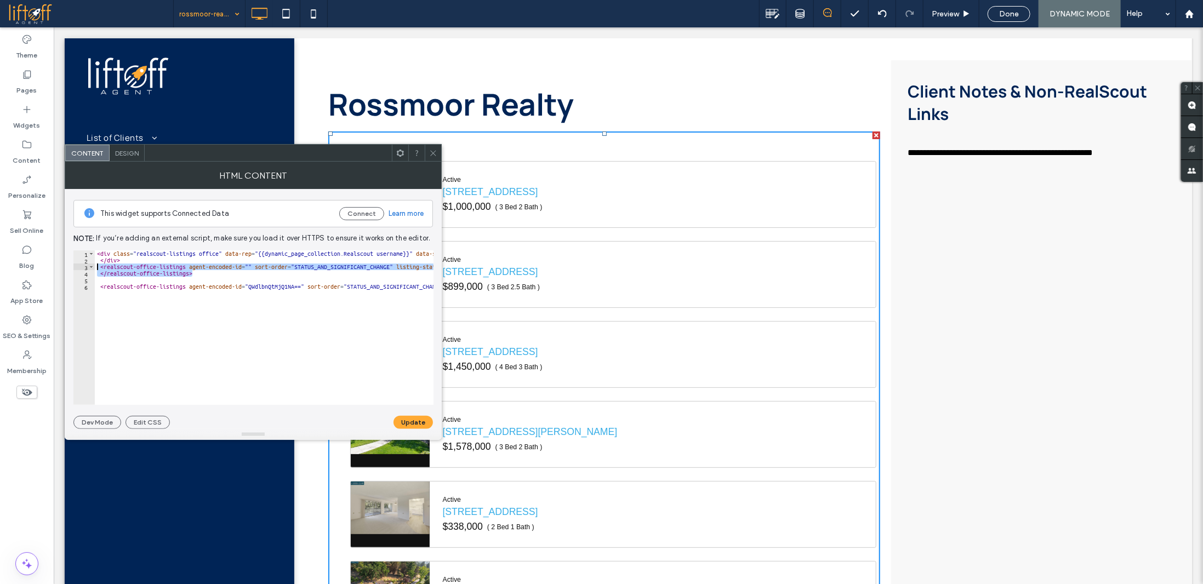
type textarea "**********"
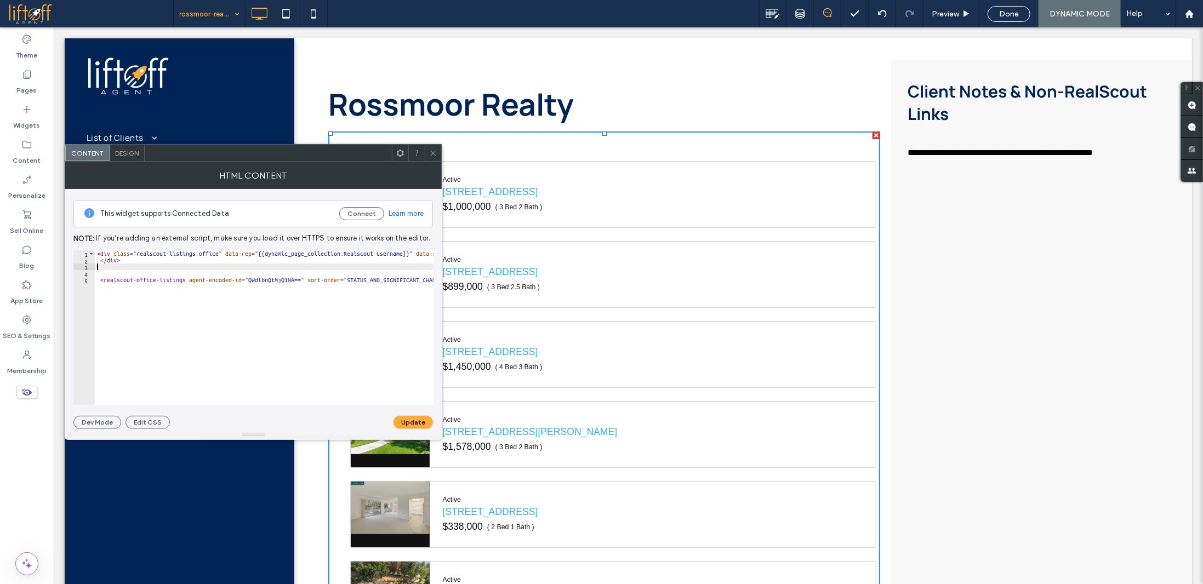
click at [285, 282] on div "< div class = "realscout-listings office" data-rep = "{{dynamic_page_collection…" at bounding box center [503, 330] width 817 height 161
type textarea "**********"
click at [365, 213] on button "Connect" at bounding box center [361, 213] width 45 height 13
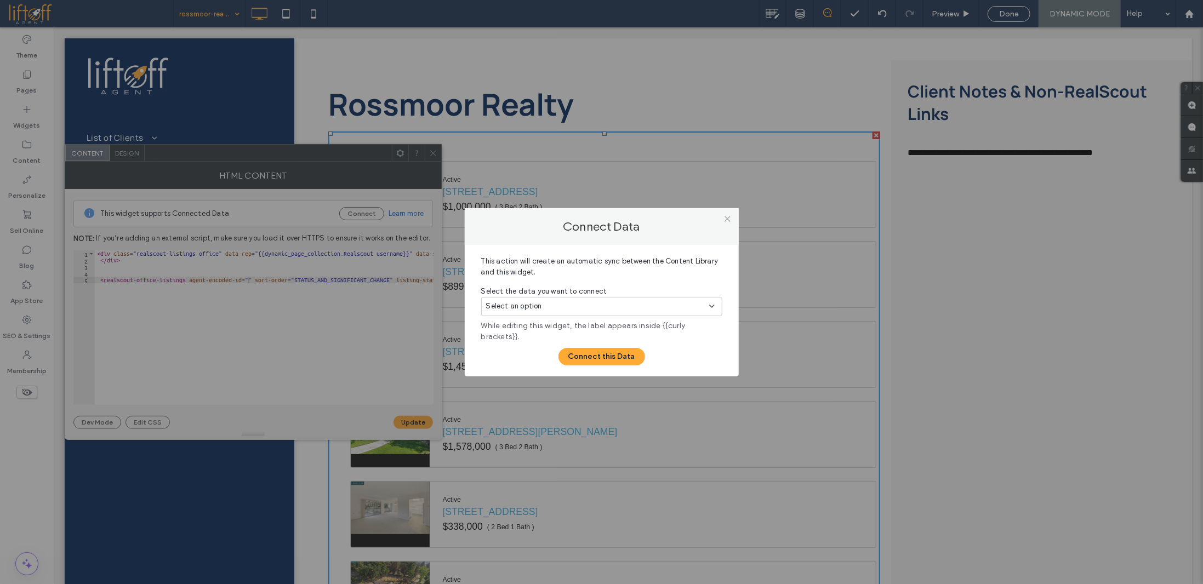
click at [555, 304] on div "Select an option" at bounding box center [595, 306] width 218 height 11
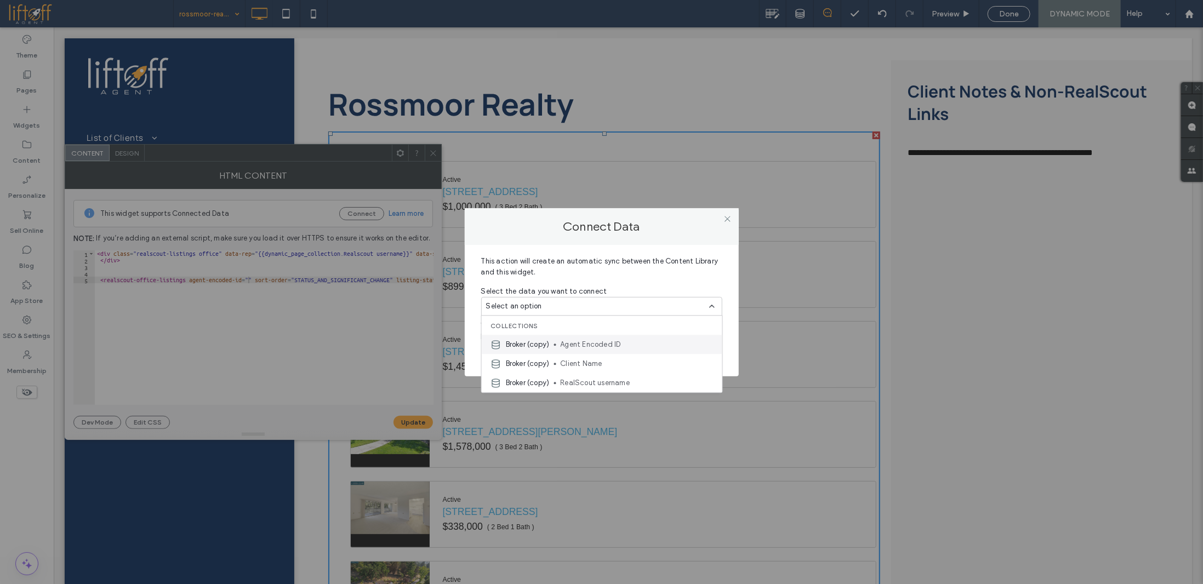
click at [615, 344] on span "Agent Encoded ID" at bounding box center [636, 344] width 153 height 11
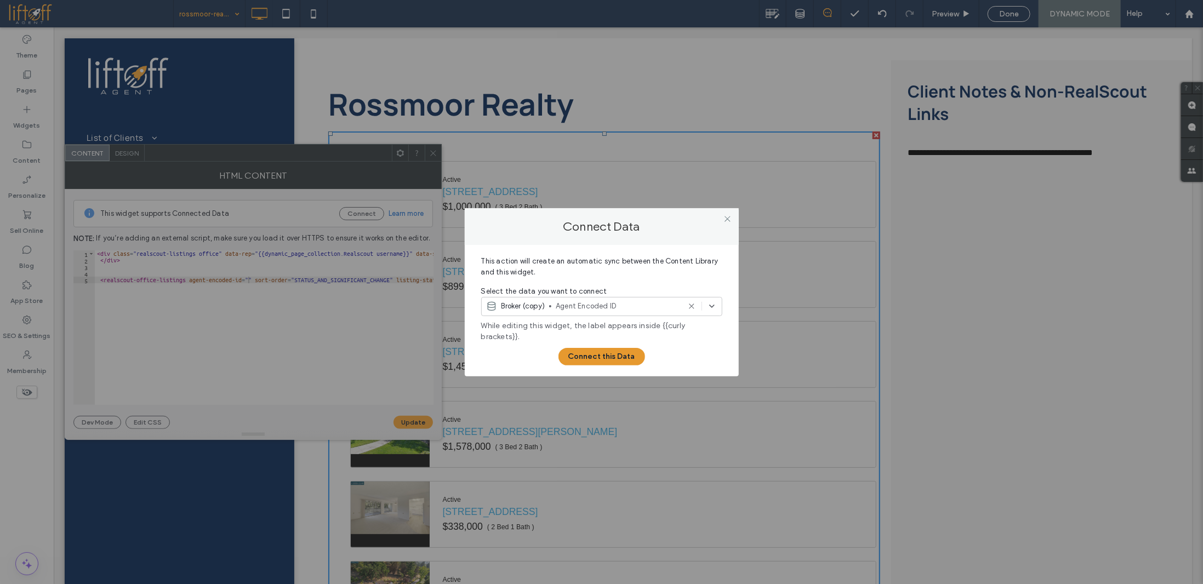
click at [614, 359] on button "Connect this Data" at bounding box center [601, 357] width 87 height 18
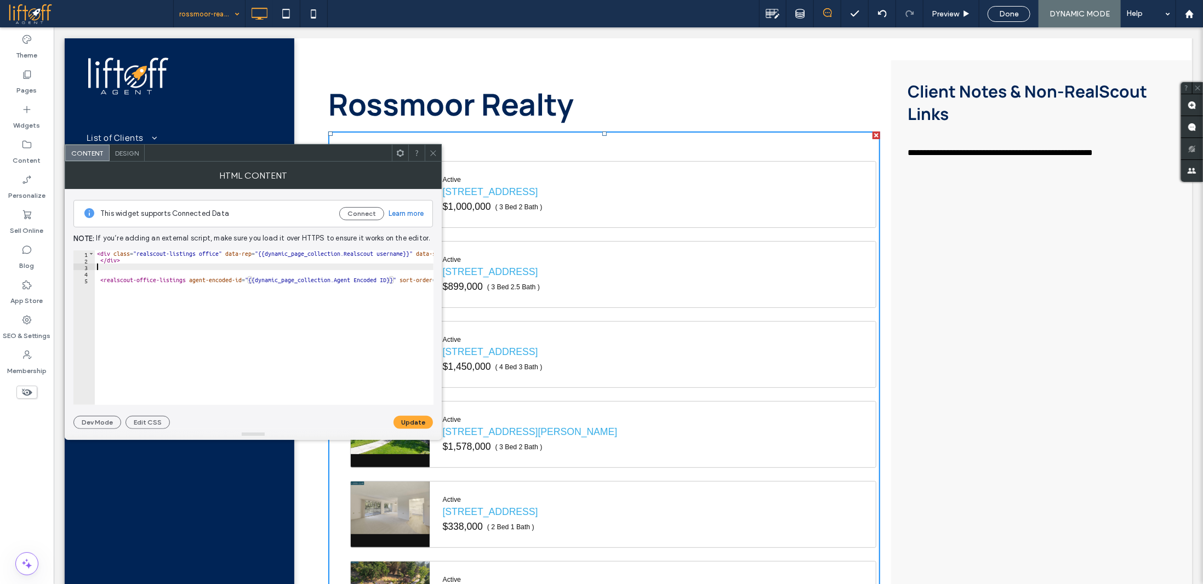
scroll to position [0, 0]
drag, startPoint x: 161, startPoint y: 265, endPoint x: 90, endPoint y: 242, distance: 73.8
click at [90, 242] on div "This widget supports Connected Data Connect Learn more Note: If you’re adding a…" at bounding box center [253, 309] width 360 height 240
type textarea "**********"
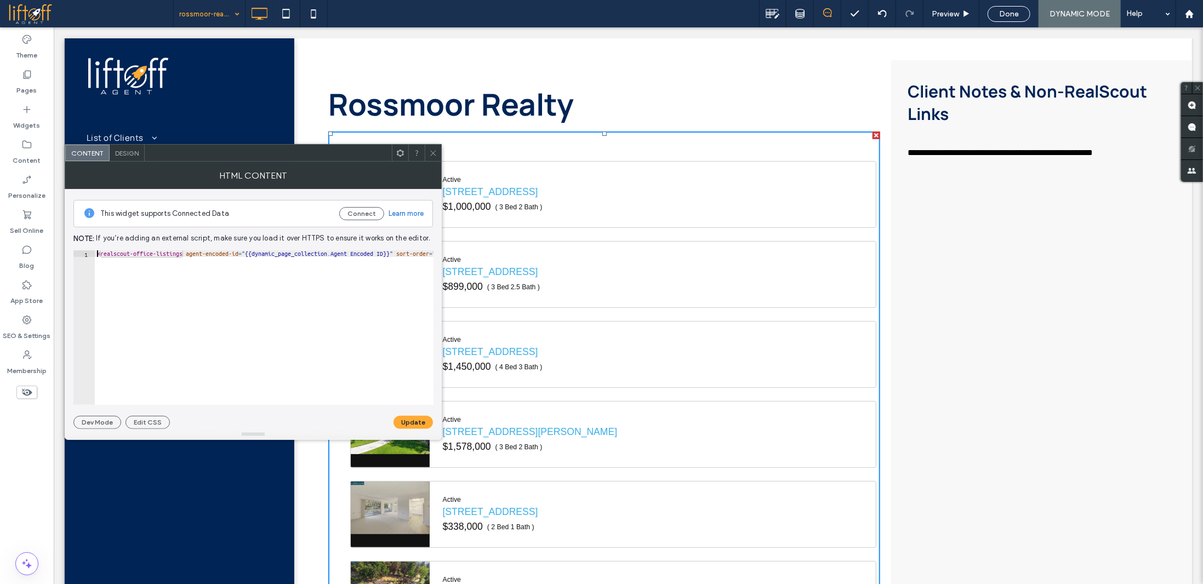
scroll to position [0, 566]
click at [196, 361] on div "< realscout-office-listings agent-encoded-id = "{{dynamic_page_collection.Agent…" at bounding box center [547, 330] width 905 height 161
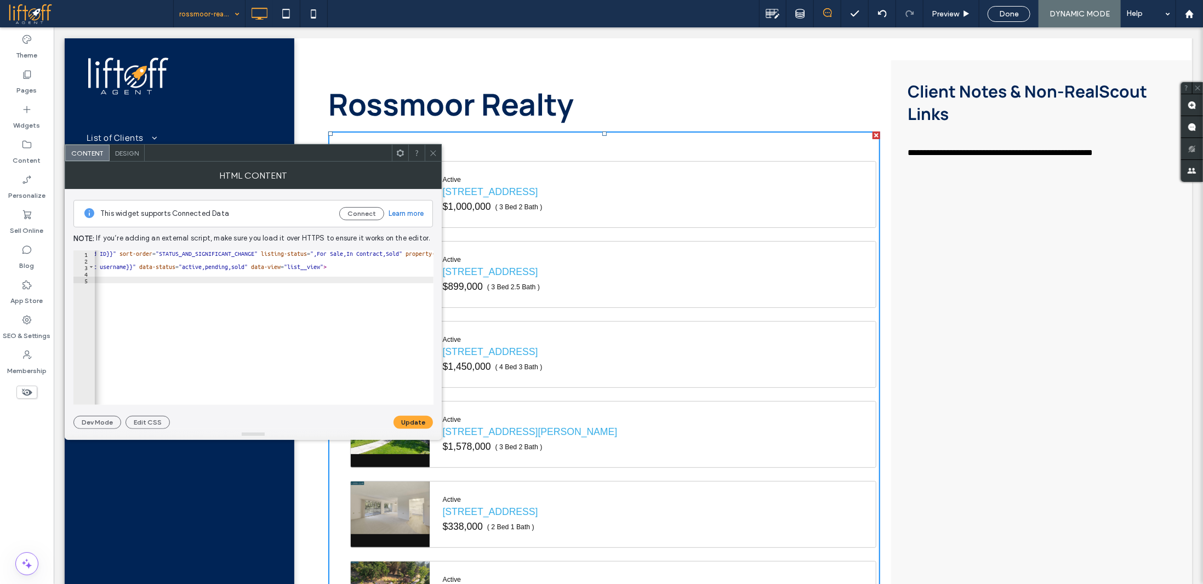
scroll to position [0, 271]
type textarea "**********"
drag, startPoint x: 257, startPoint y: 267, endPoint x: 332, endPoint y: 267, distance: 74.5
click at [329, 267] on div "< realscout-office-listings agent-encoded-id = "{{dynamic_page_collection.Agent…" at bounding box center [276, 330] width 905 height 161
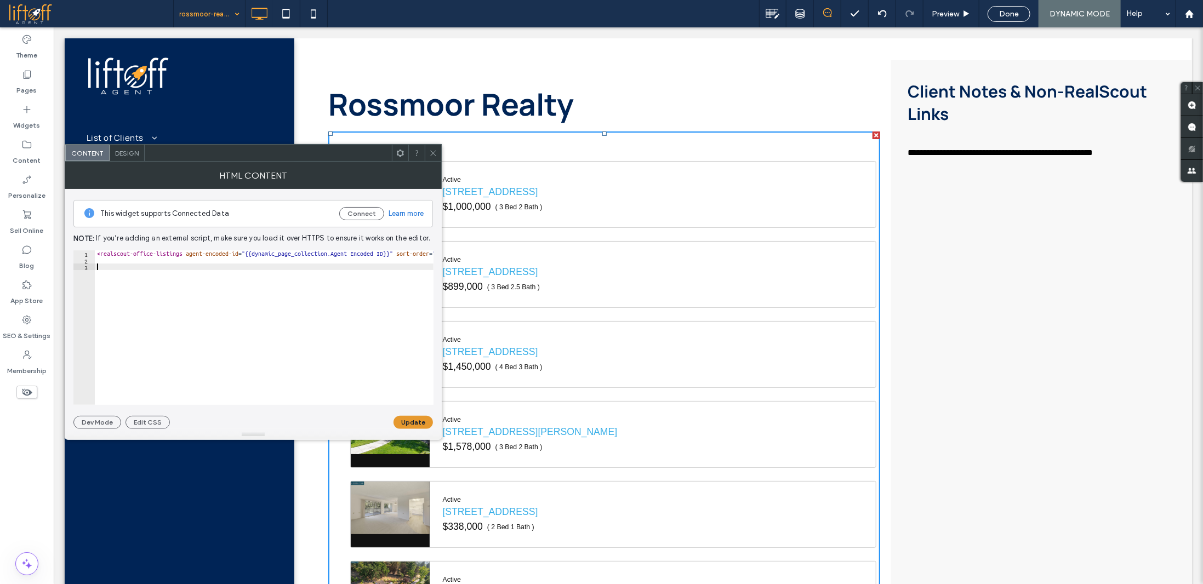
click at [417, 419] on button "Update" at bounding box center [412, 422] width 39 height 13
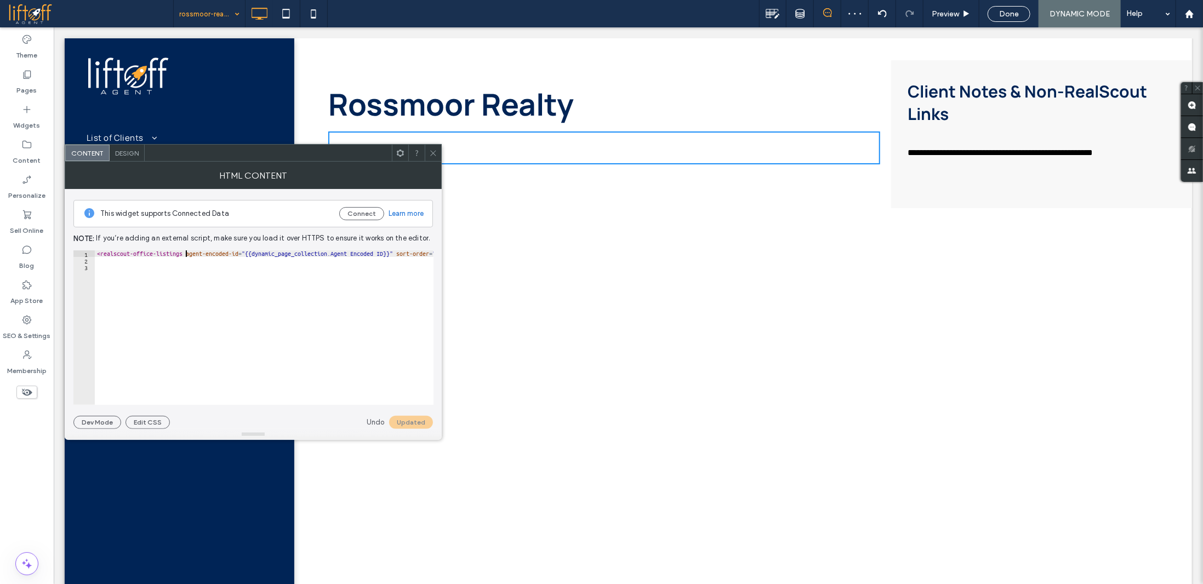
click at [185, 252] on div "< realscout-office-listings agent-encoded-id = "{{dynamic_page_collection.Agent…" at bounding box center [547, 330] width 905 height 161
paste textarea "**********"
click at [419, 420] on button "Update" at bounding box center [412, 422] width 39 height 13
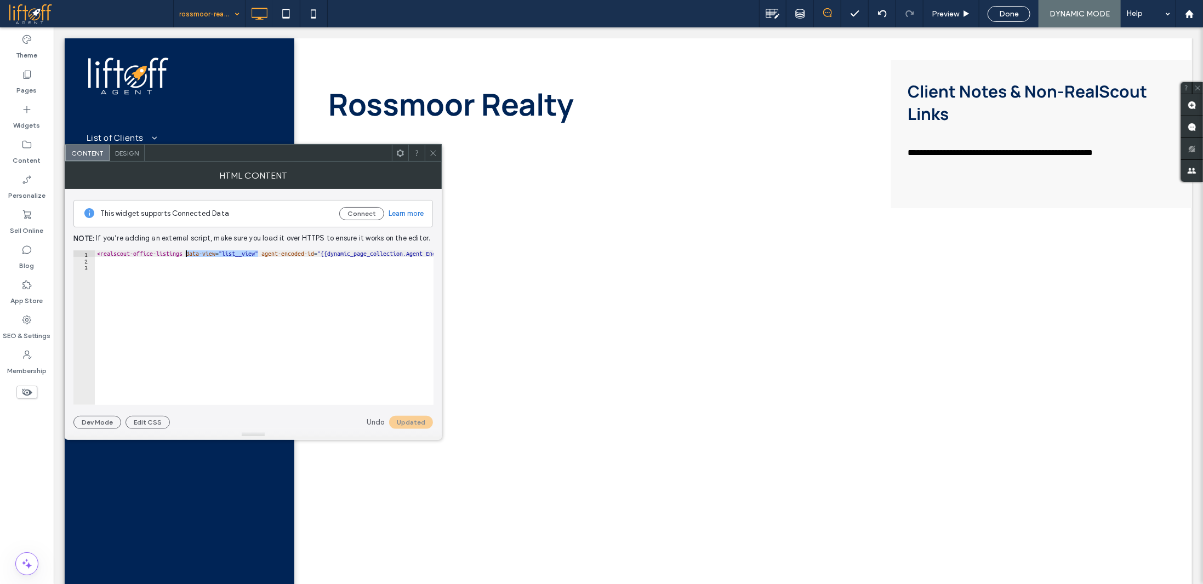
drag, startPoint x: 259, startPoint y: 253, endPoint x: 186, endPoint y: 252, distance: 72.3
click at [186, 252] on div "< realscout-office-listings data-view = "list__view" agent-encoded-id = "{{dyna…" at bounding box center [585, 330] width 981 height 161
drag, startPoint x: 185, startPoint y: 399, endPoint x: 391, endPoint y: 343, distance: 214.0
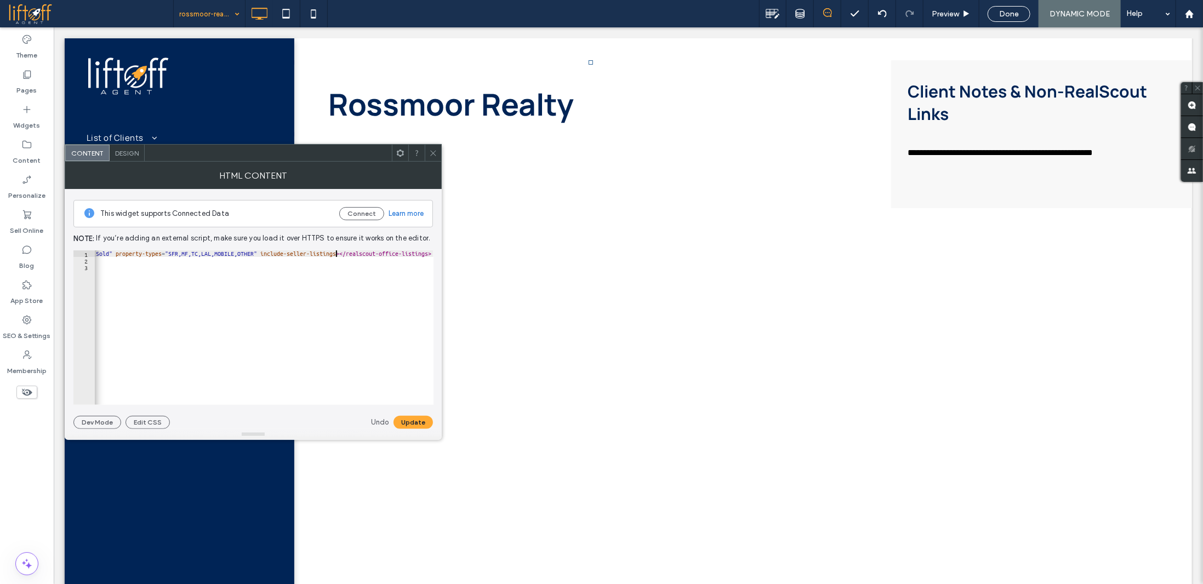
scroll to position [0, 67]
paste textarea "**********"
click at [424, 432] on div at bounding box center [253, 434] width 377 height 11
type textarea "**********"
click at [420, 423] on button "Update" at bounding box center [412, 422] width 39 height 13
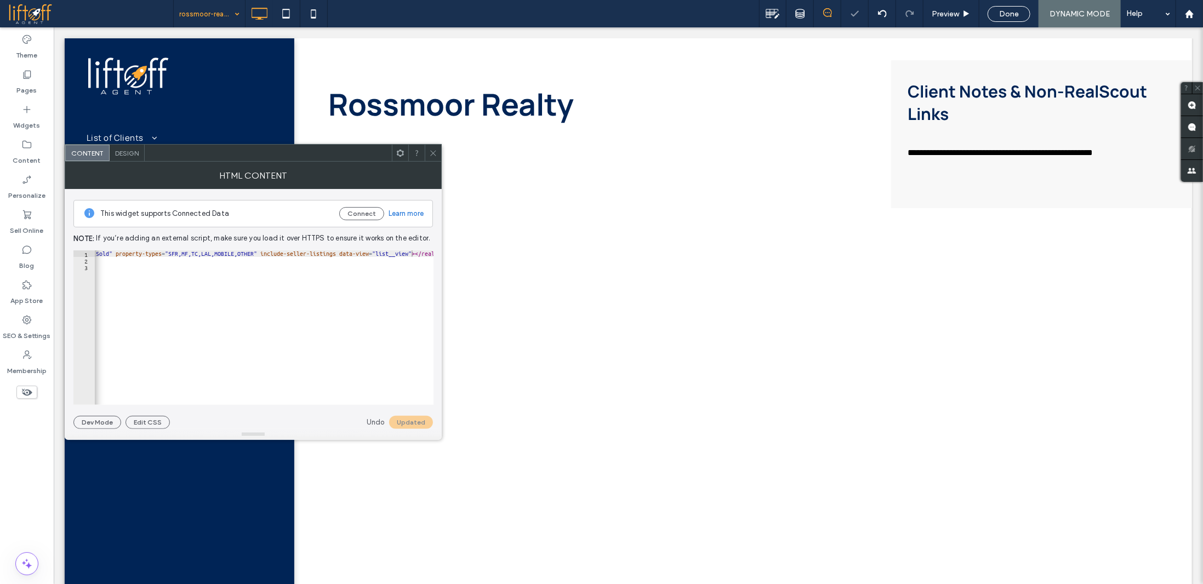
scroll to position [0, 0]
click at [414, 274] on div "< realscout-office-listings agent-encoded-id = "{{dynamic_page_collection.Agent…" at bounding box center [18, 330] width 981 height 161
type textarea "**********"
click at [412, 426] on button "Update" at bounding box center [412, 422] width 39 height 13
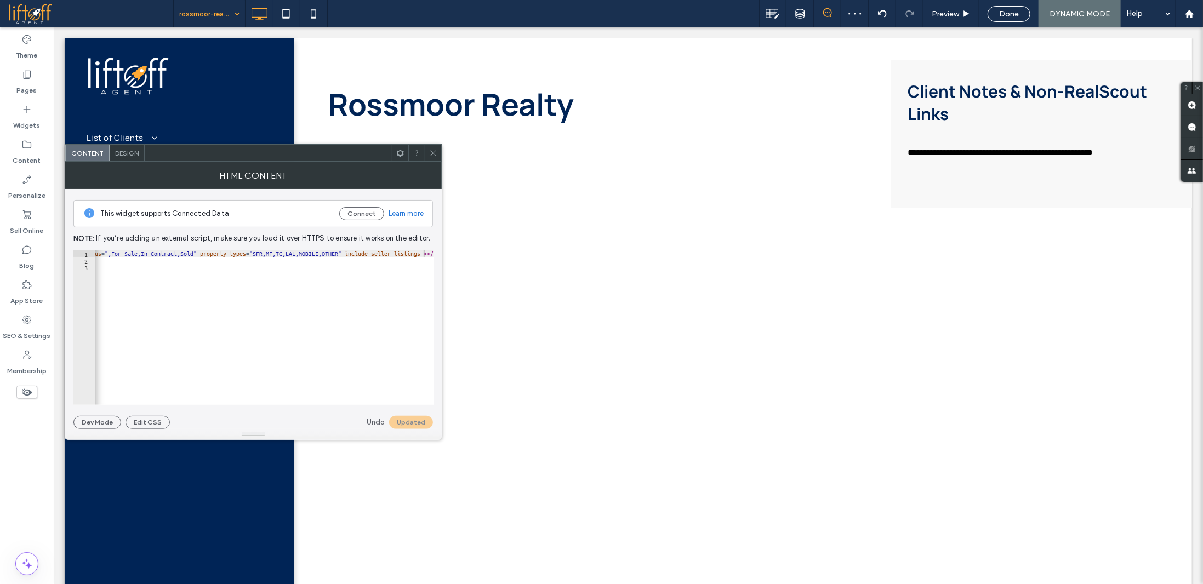
click at [434, 154] on icon at bounding box center [433, 153] width 8 height 8
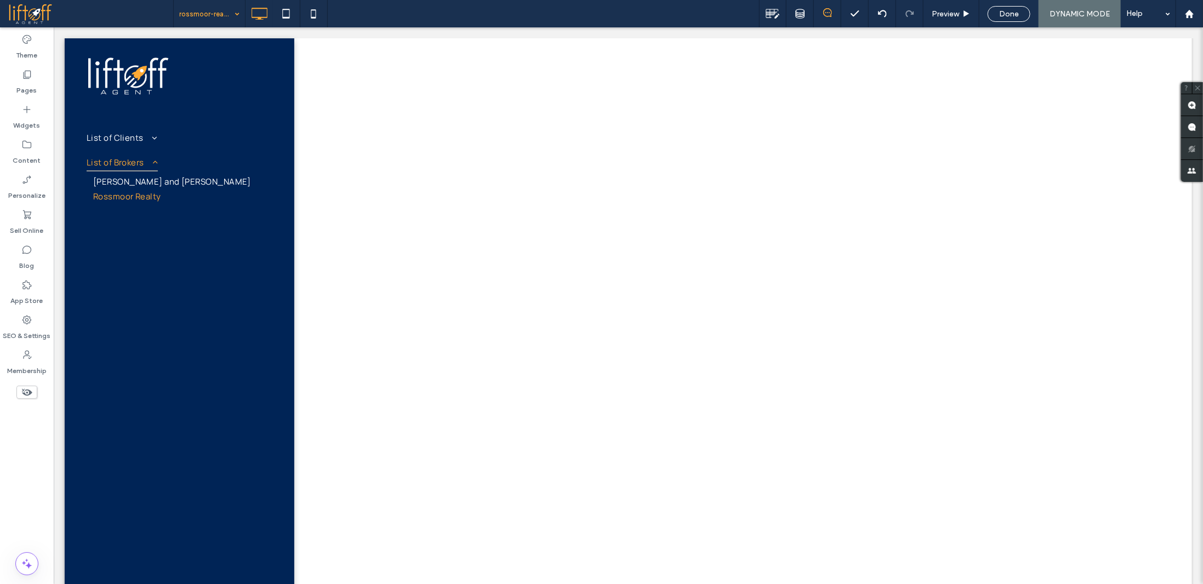
scroll to position [164, 0]
click at [955, 15] on span "Preview" at bounding box center [945, 13] width 27 height 9
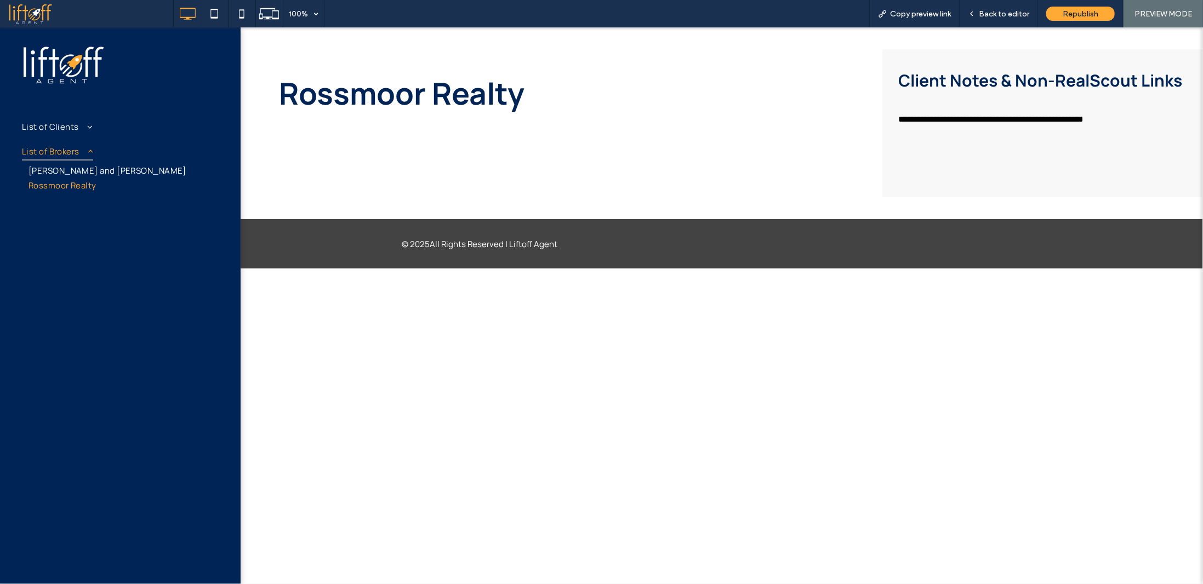
scroll to position [55, 0]
click at [1000, 12] on span "Back to editor" at bounding box center [1004, 13] width 50 height 9
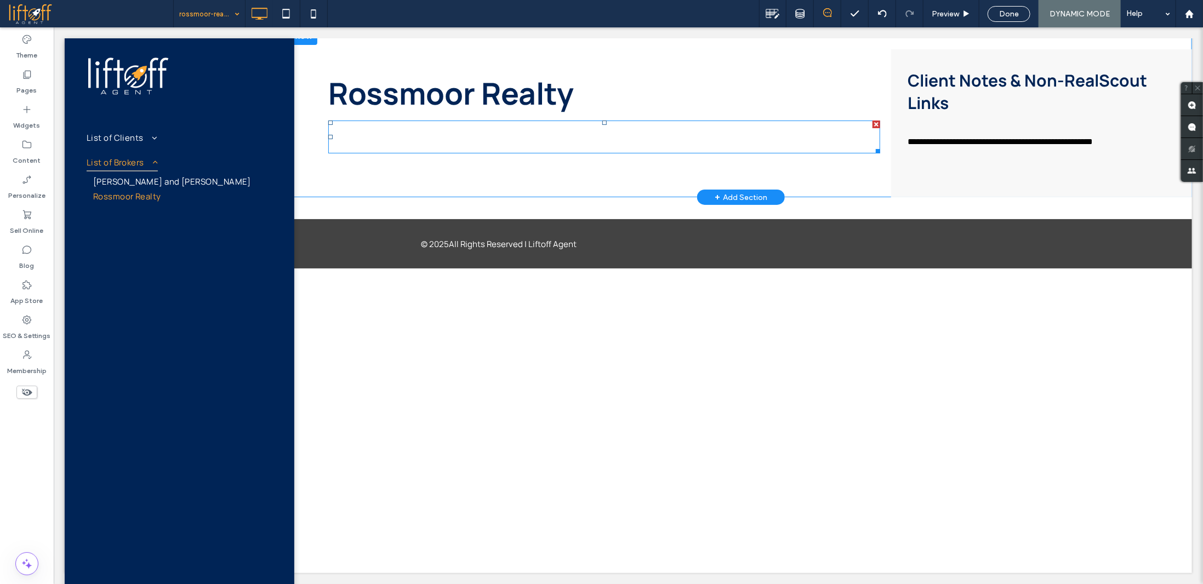
scroll to position [110, 0]
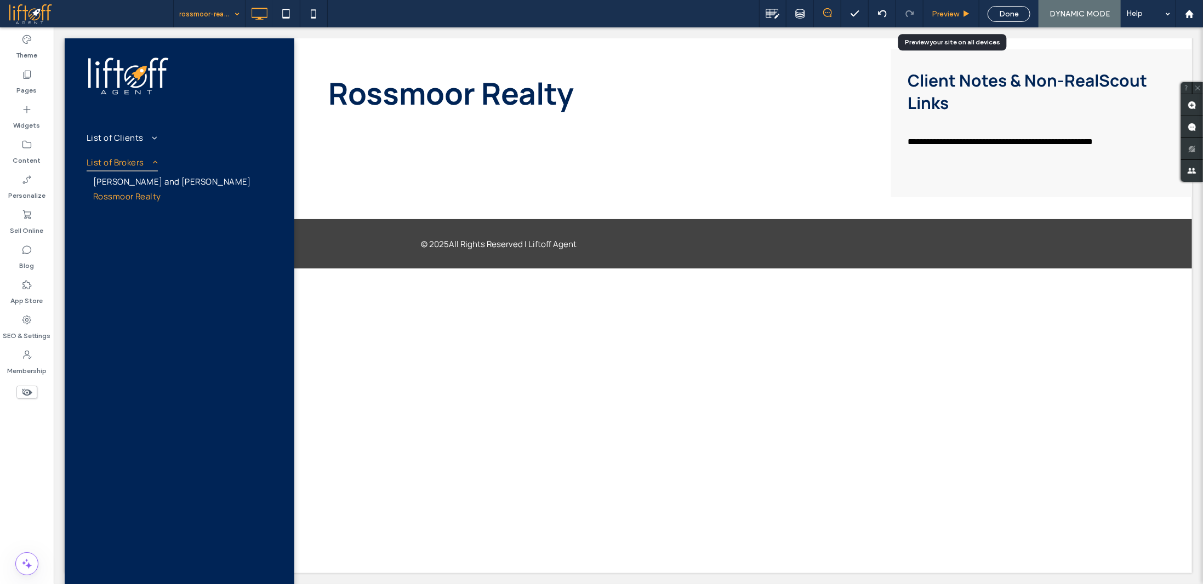
click at [958, 11] on span "Preview" at bounding box center [945, 13] width 27 height 9
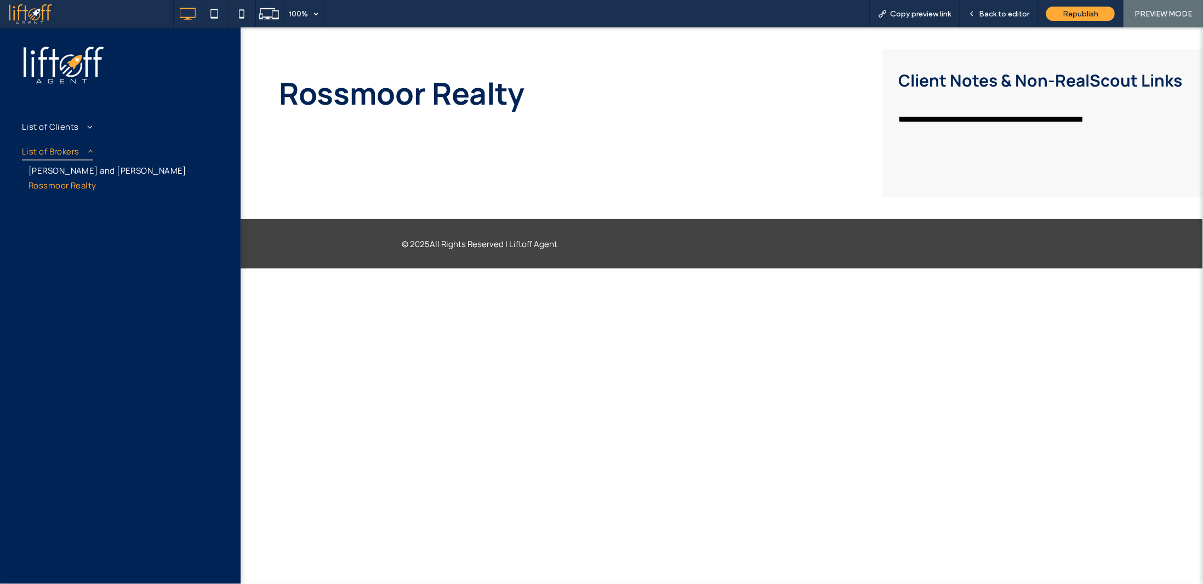
drag, startPoint x: 520, startPoint y: 465, endPoint x: 431, endPoint y: 470, distance: 89.5
click at [575, 136] on realscout-office-listings at bounding box center [575, 136] width 0 height 0
click at [1072, 13] on span "Republish" at bounding box center [1081, 13] width 36 height 9
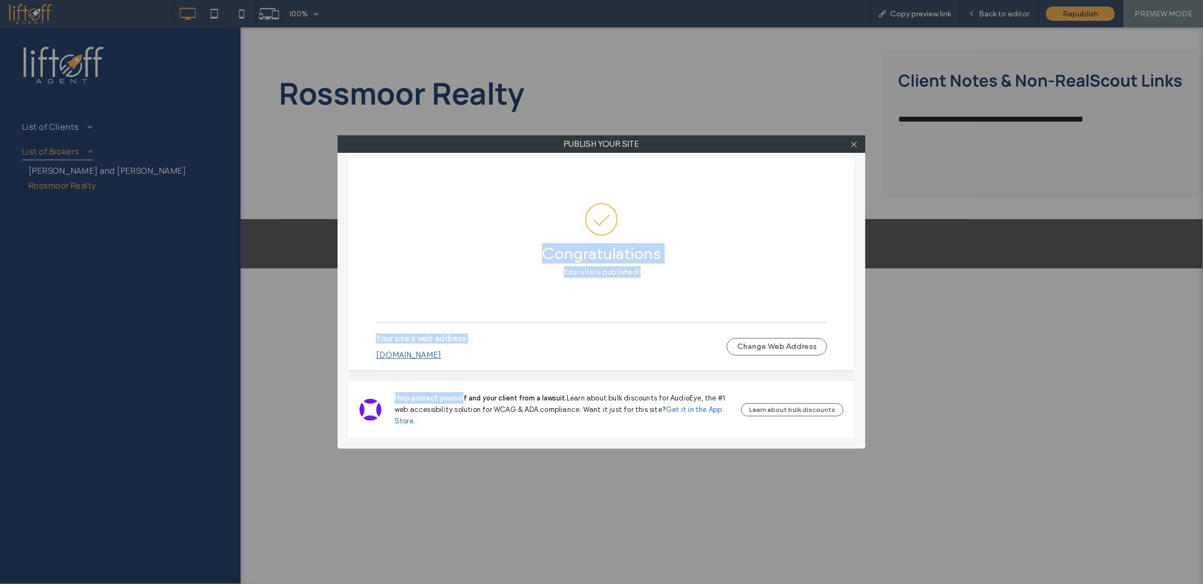
drag, startPoint x: 854, startPoint y: 142, endPoint x: 440, endPoint y: 362, distance: 469.2
click at [459, 377] on div "Publish your site Congratulations Your site is published! Your site's web addre…" at bounding box center [602, 291] width 528 height 313
click at [438, 351] on link "client-tracker.liftoffagent.site" at bounding box center [408, 355] width 65 height 10
